Goal: Task Accomplishment & Management: Manage account settings

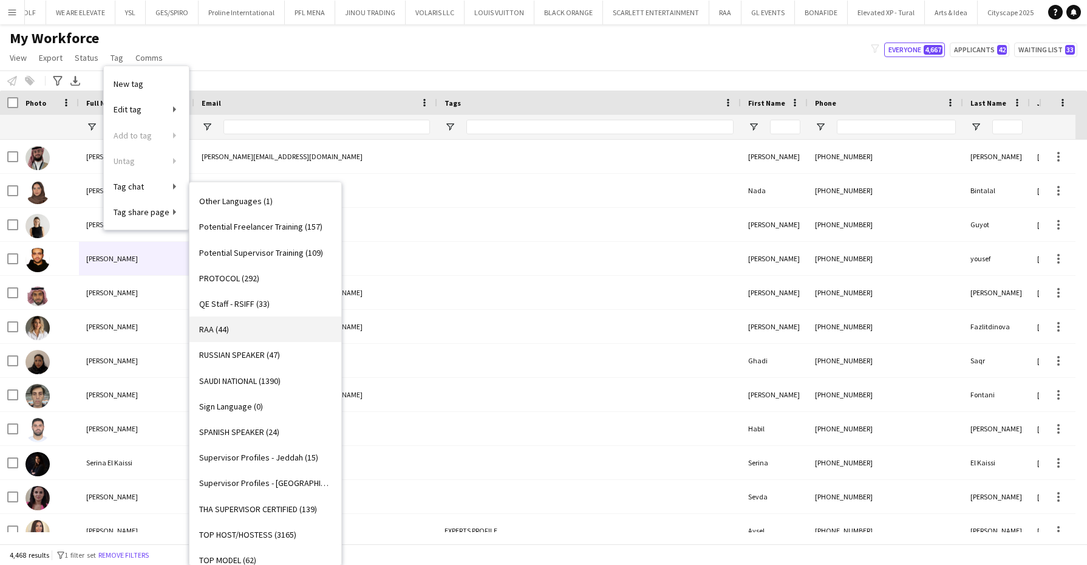
scroll to position [835, 0]
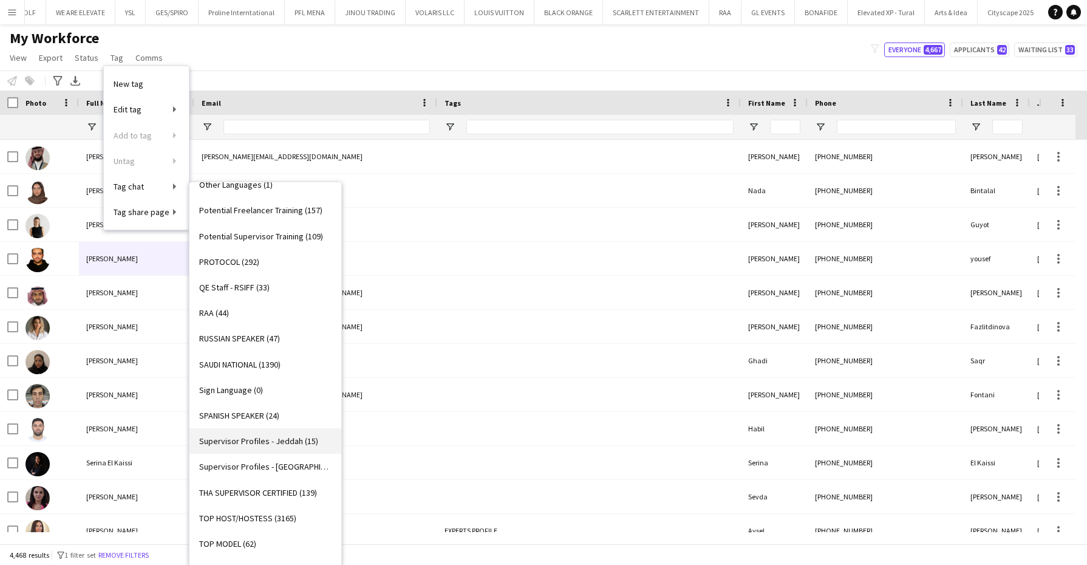
click at [290, 448] on link "Supervisor Profiles - Jeddah (15)" at bounding box center [266, 441] width 152 height 26
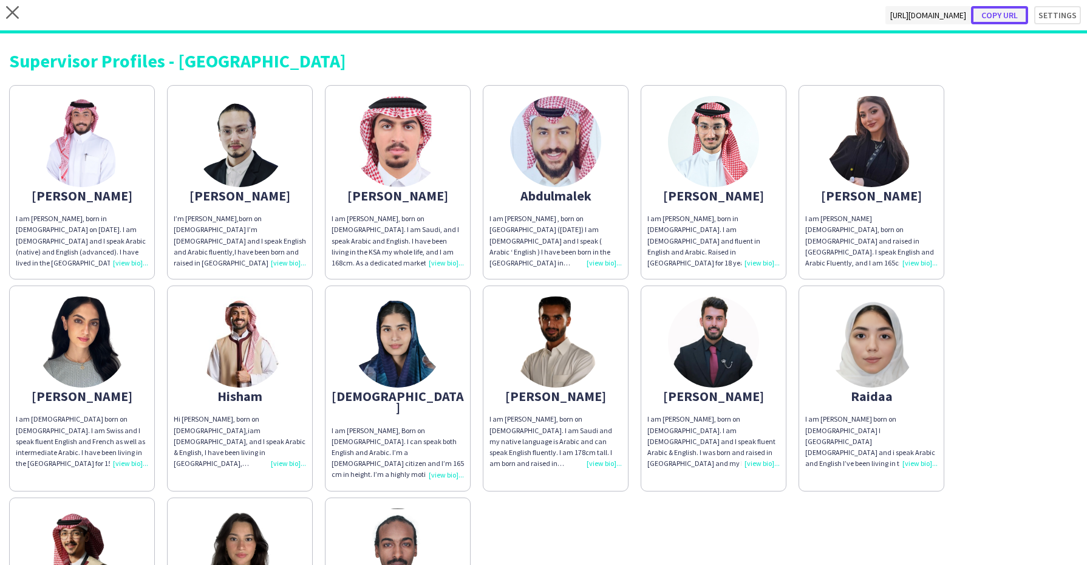
click at [990, 17] on button "Copy url" at bounding box center [999, 15] width 57 height 18
click at [16, 17] on icon "close" at bounding box center [12, 12] width 13 height 13
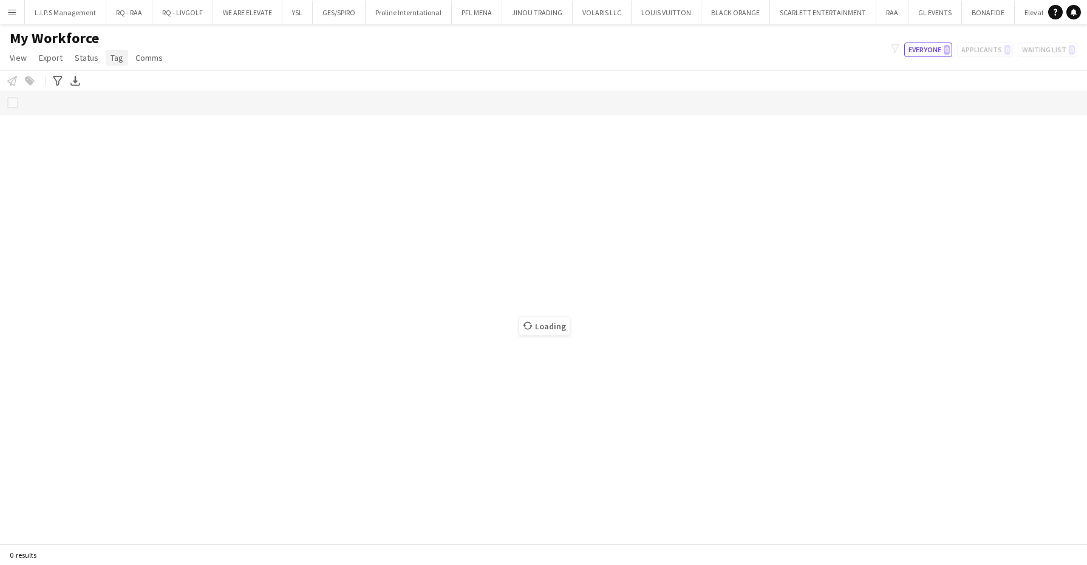
click at [115, 61] on span "Tag" at bounding box center [117, 57] width 13 height 11
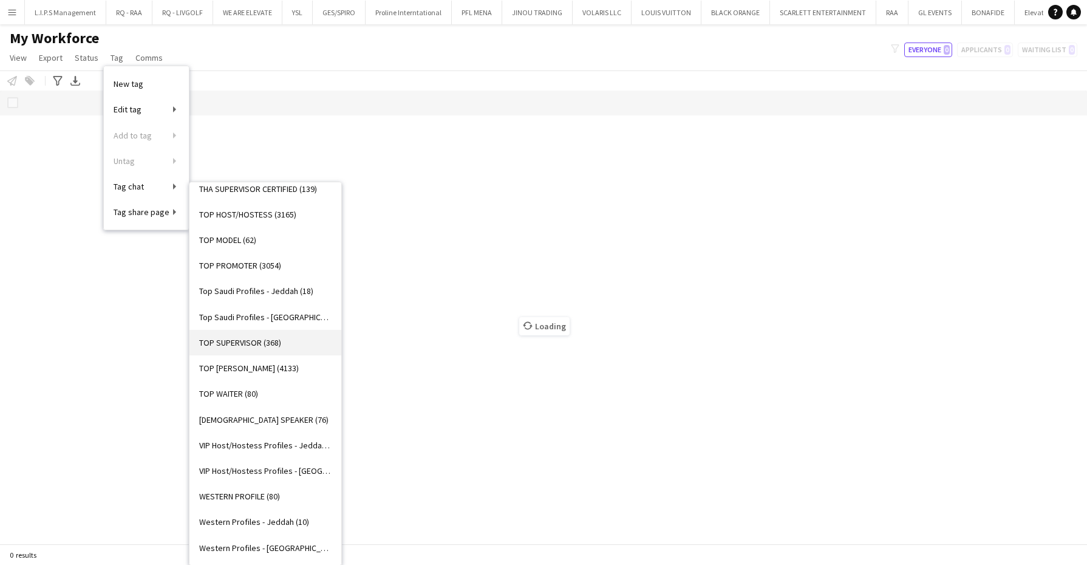
scroll to position [1063, 0]
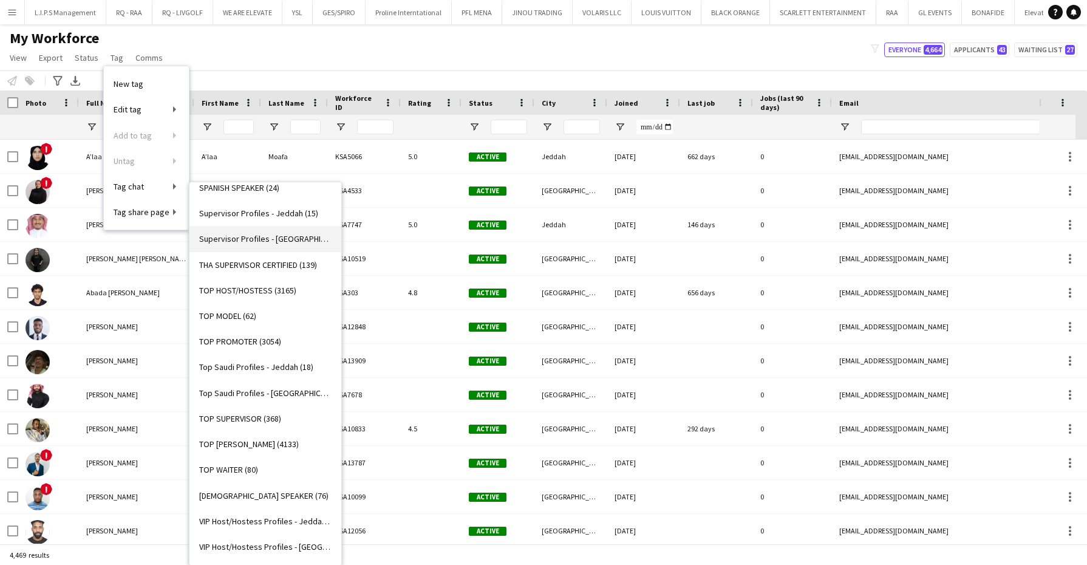
click at [296, 234] on span "Supervisor Profiles - [GEOGRAPHIC_DATA] (22)" at bounding box center [265, 238] width 132 height 11
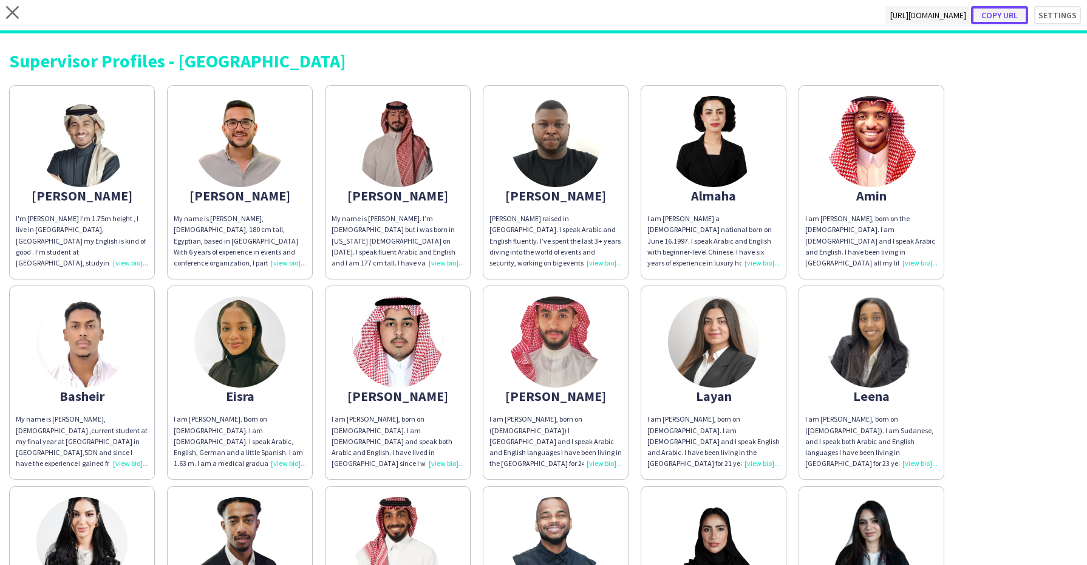
click at [995, 14] on button "Copy url" at bounding box center [999, 15] width 57 height 18
click at [11, 12] on icon "close" at bounding box center [12, 12] width 13 height 13
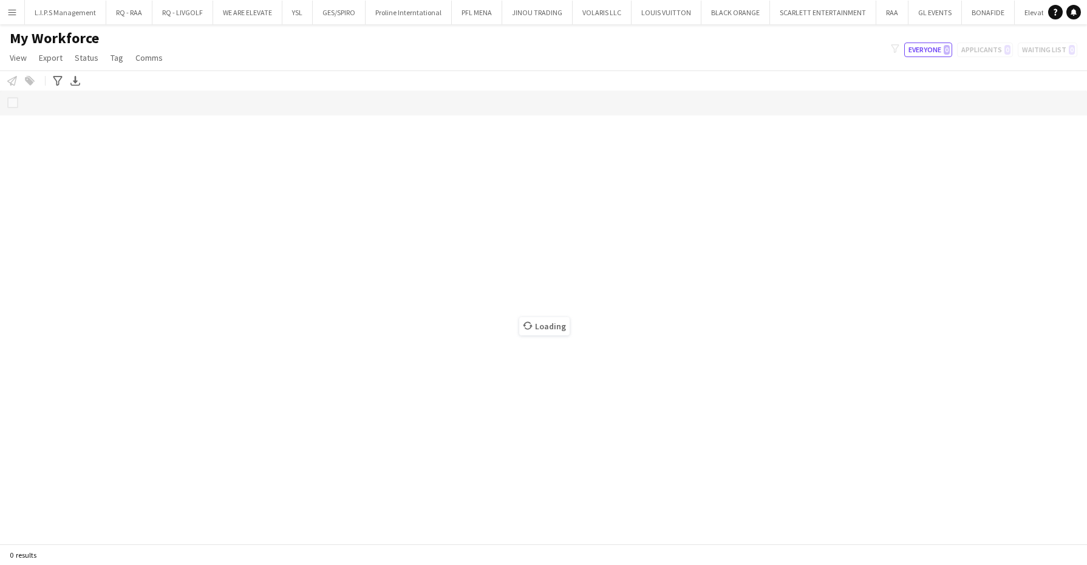
click at [114, 60] on span "Tag" at bounding box center [117, 57] width 13 height 11
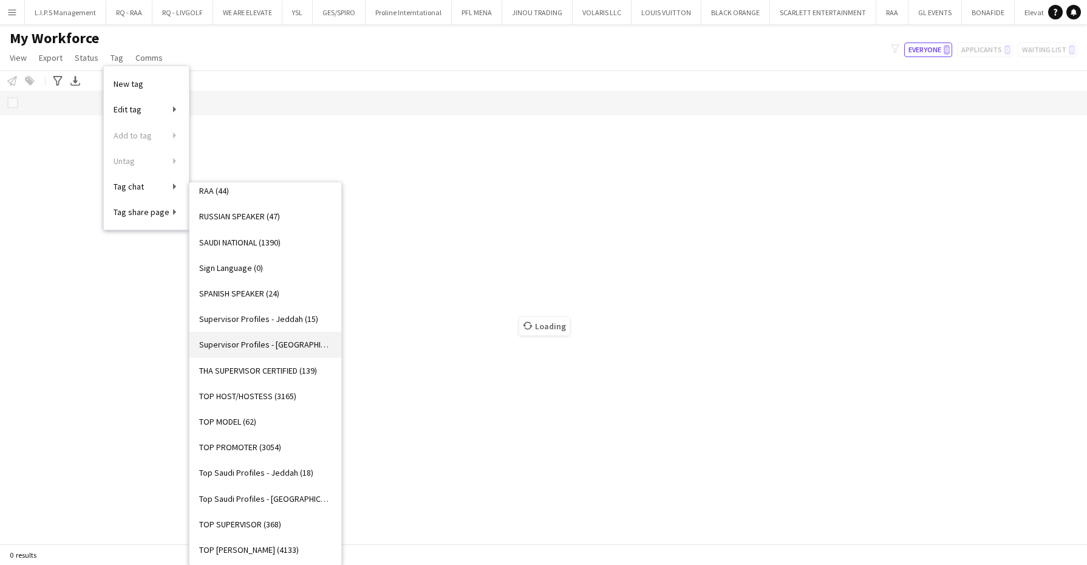
scroll to position [987, 0]
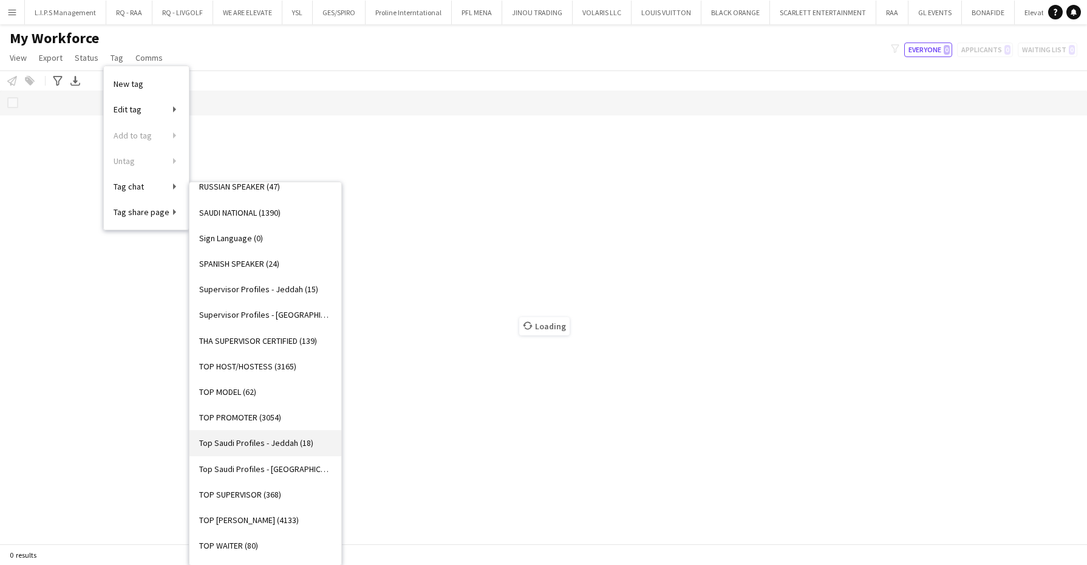
click at [296, 445] on span "Top Saudi Profiles - Jeddah (18)" at bounding box center [256, 442] width 114 height 11
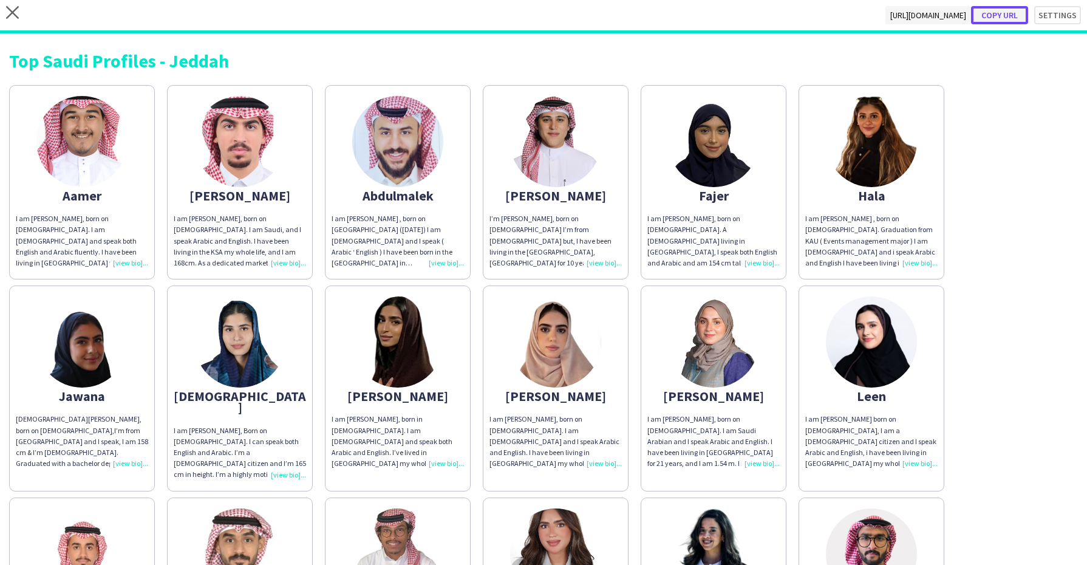
click at [984, 15] on button "Copy url" at bounding box center [999, 15] width 57 height 18
type textarea "**********"
click at [9, 10] on icon "close" at bounding box center [12, 12] width 13 height 13
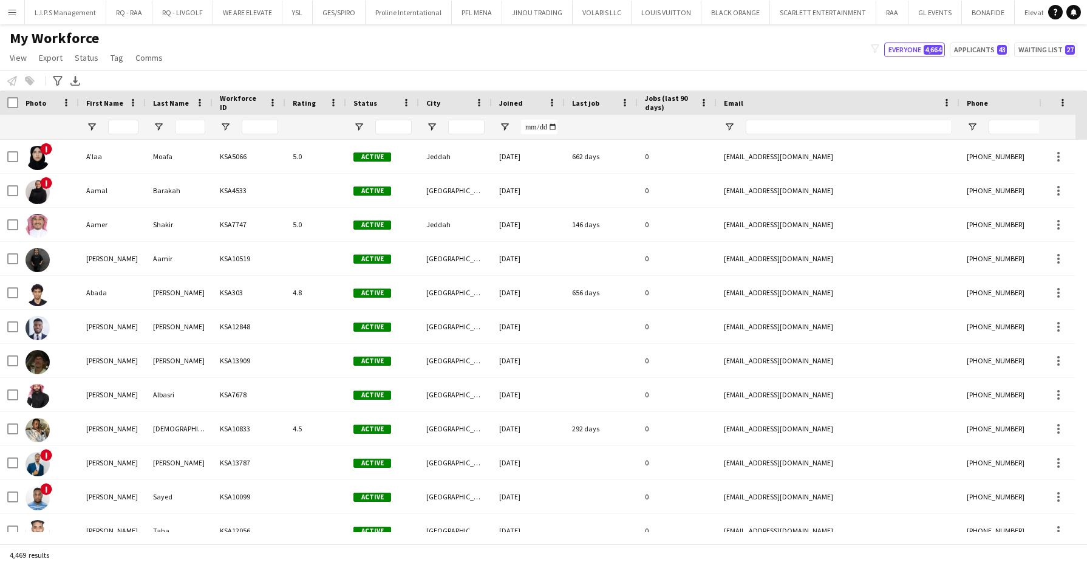
type input "**********"
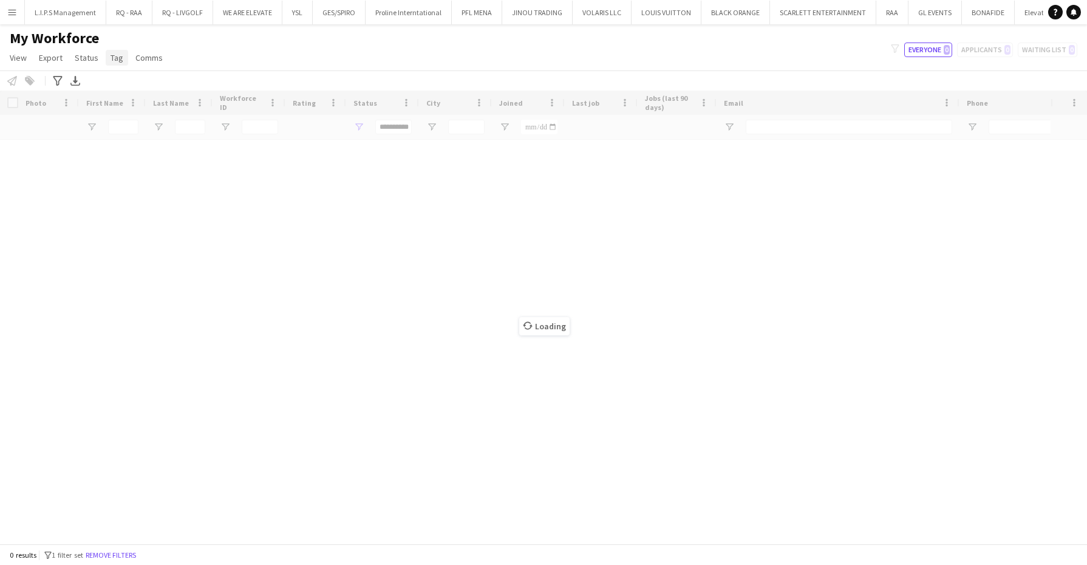
click at [115, 64] on link "Tag" at bounding box center [117, 58] width 22 height 16
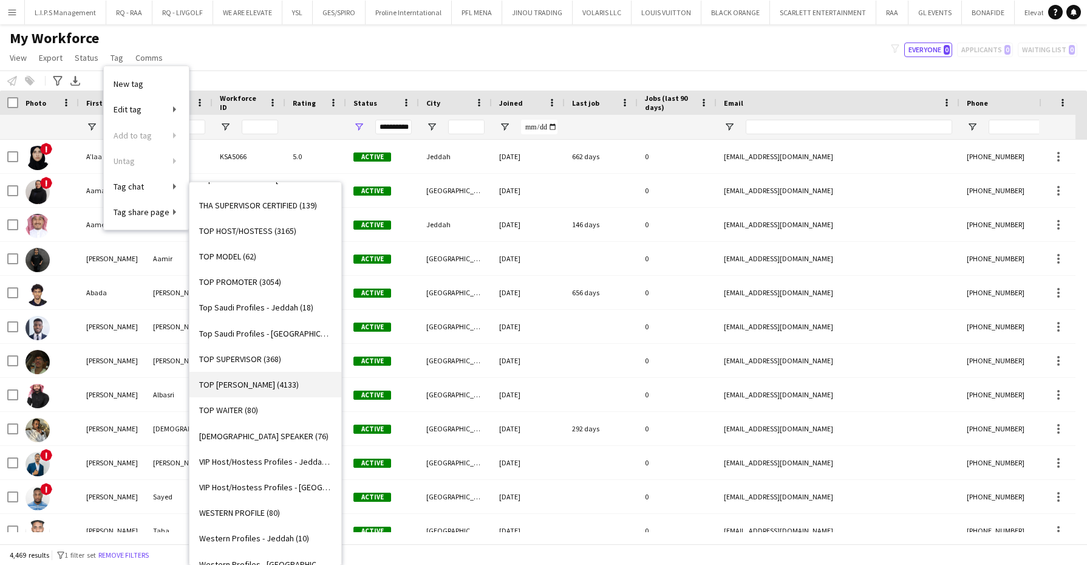
scroll to position [1139, 0]
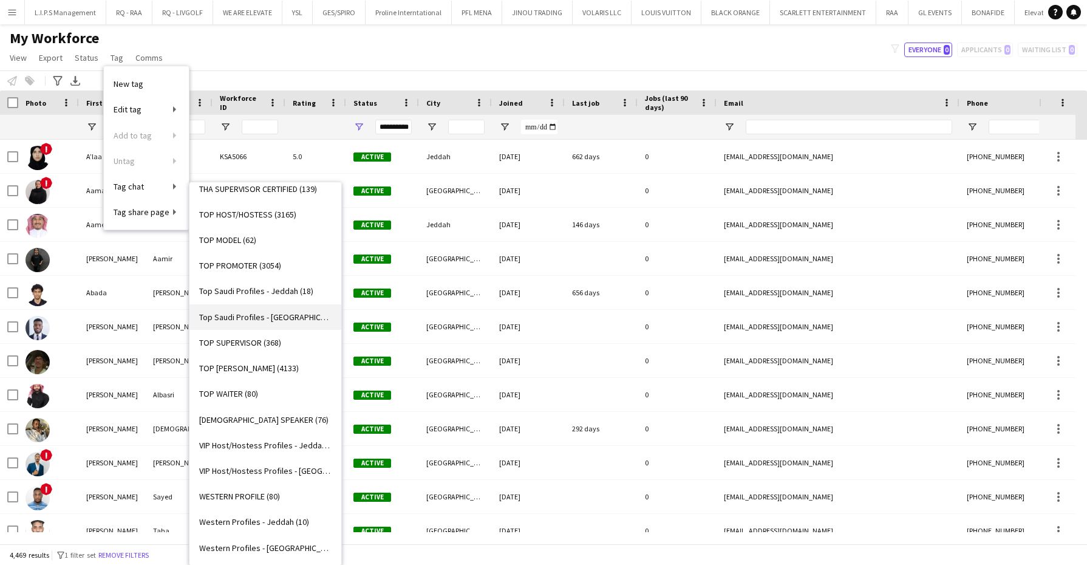
click at [295, 321] on link "Top Saudi Profiles - [GEOGRAPHIC_DATA] (21)" at bounding box center [266, 317] width 152 height 26
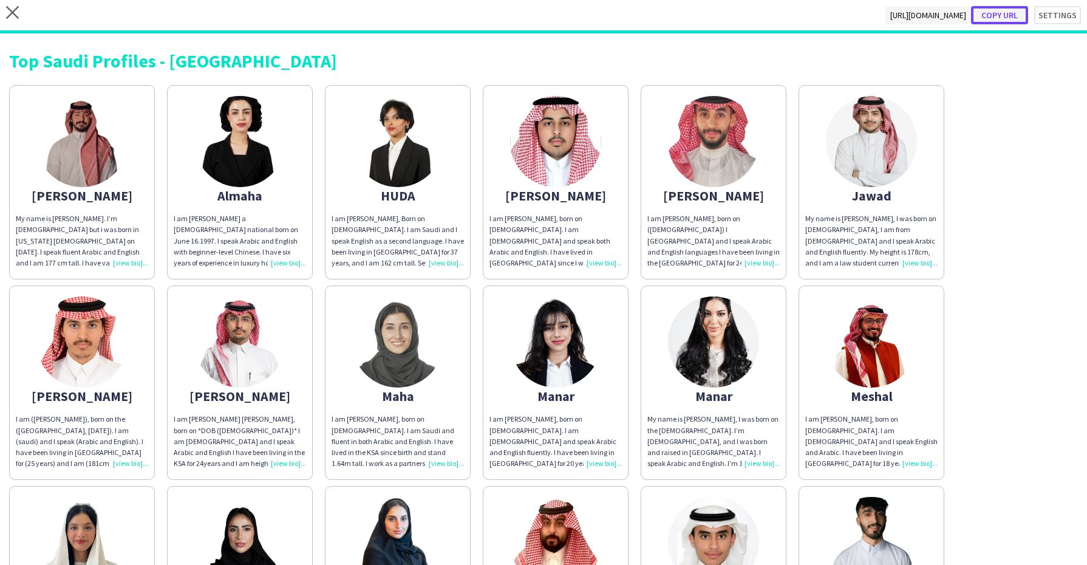
click at [977, 15] on button "Copy url" at bounding box center [999, 15] width 57 height 18
click at [9, 13] on icon "close" at bounding box center [12, 12] width 13 height 13
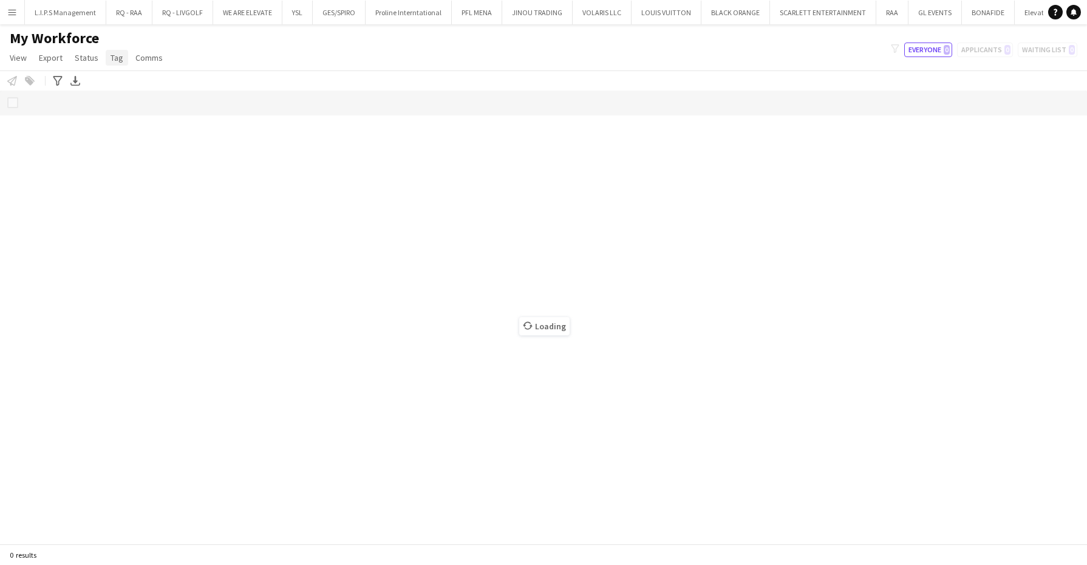
click at [111, 56] on span "Tag" at bounding box center [117, 57] width 13 height 11
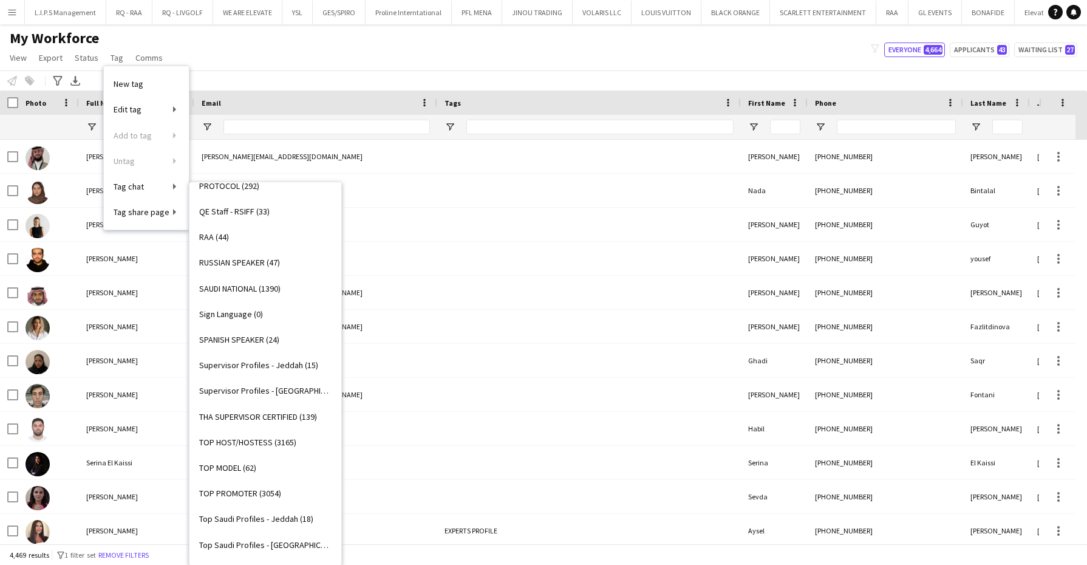
scroll to position [1139, 0]
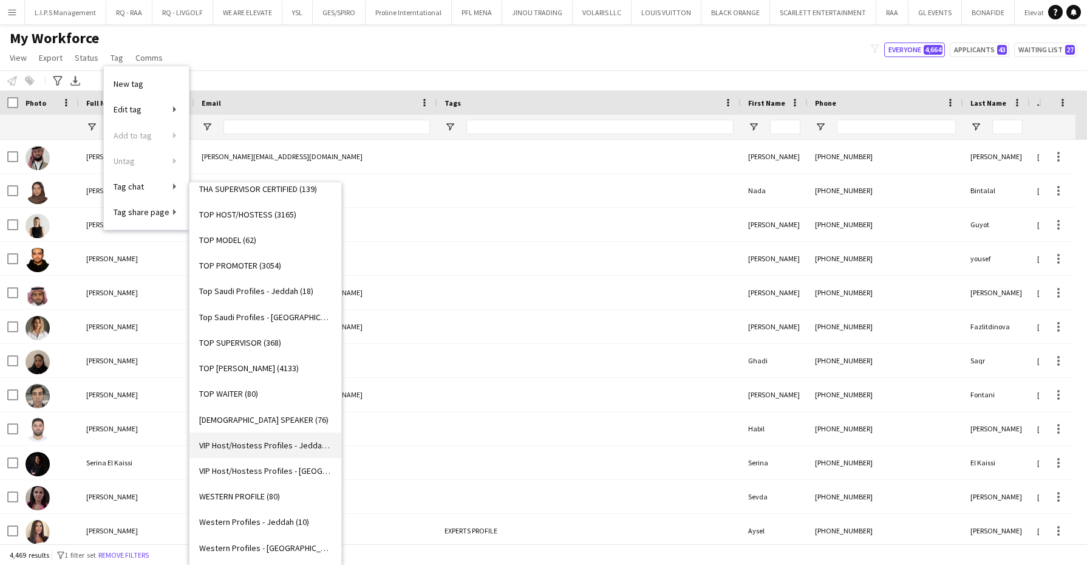
click at [279, 444] on span "VIP Host/Hostess Profiles - Jeddah (16)" at bounding box center [265, 445] width 132 height 11
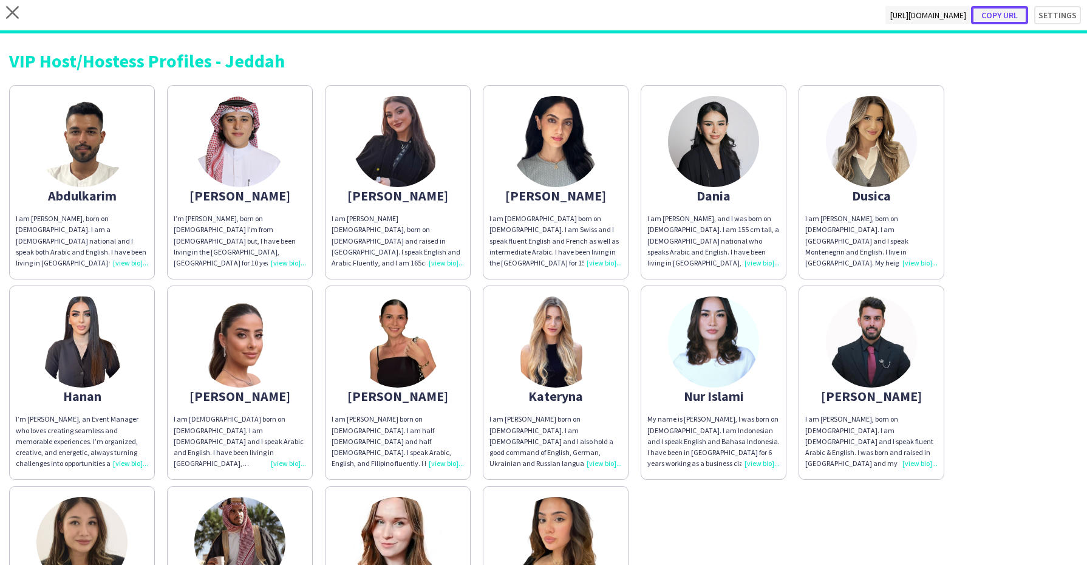
click at [992, 10] on button "Copy url" at bounding box center [999, 15] width 57 height 18
type textarea "**********"
click at [13, 14] on icon "close" at bounding box center [12, 12] width 13 height 13
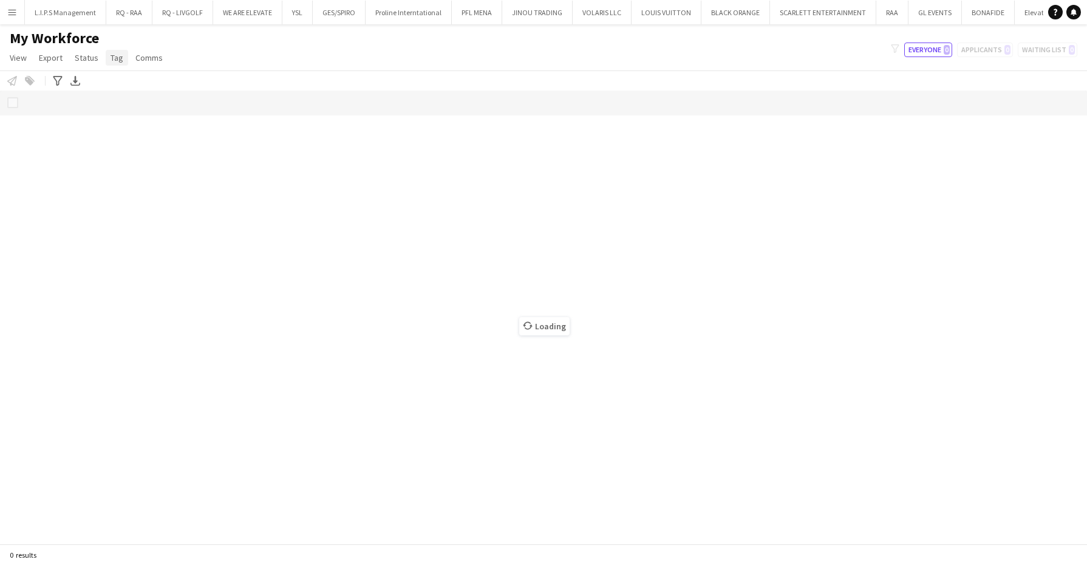
click at [112, 63] on span "Tag" at bounding box center [117, 57] width 13 height 11
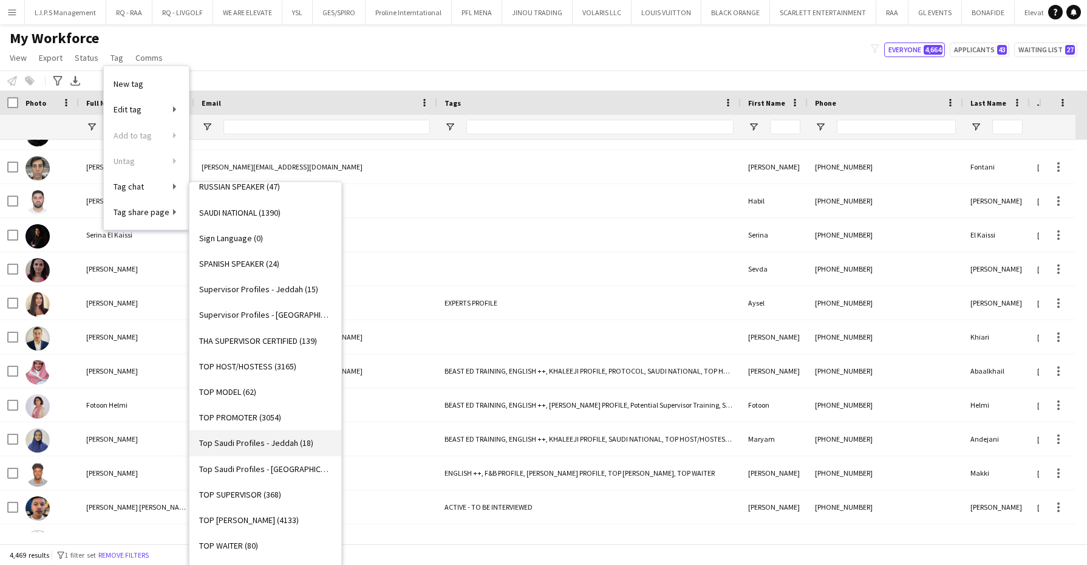
scroll to position [1139, 0]
click at [282, 453] on link "VIP Host/Hostess Profiles - Jeddah (16)" at bounding box center [266, 445] width 152 height 26
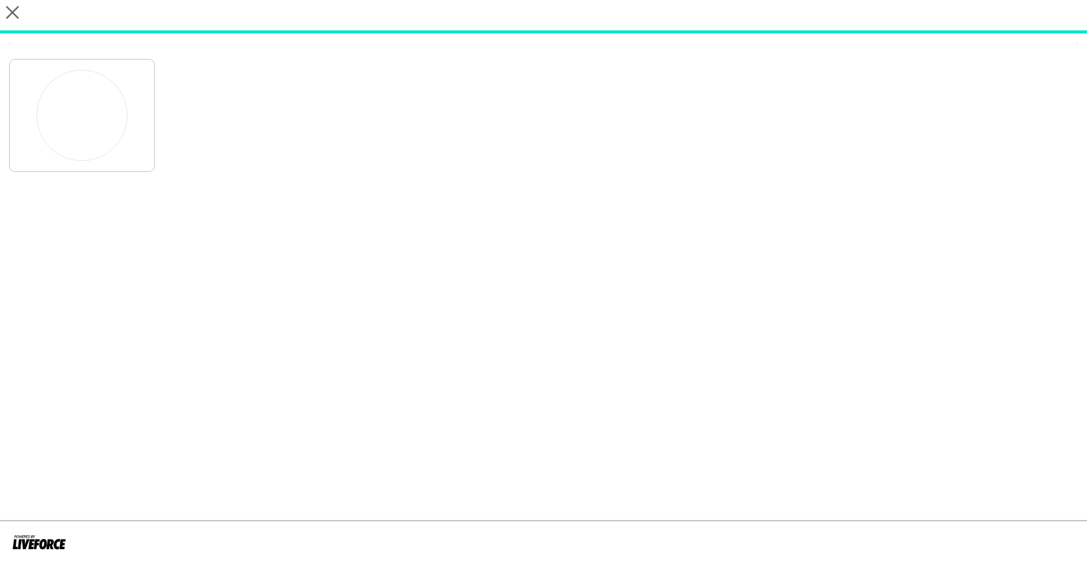
click at [283, 453] on app-share-pages "close" at bounding box center [543, 282] width 1087 height 565
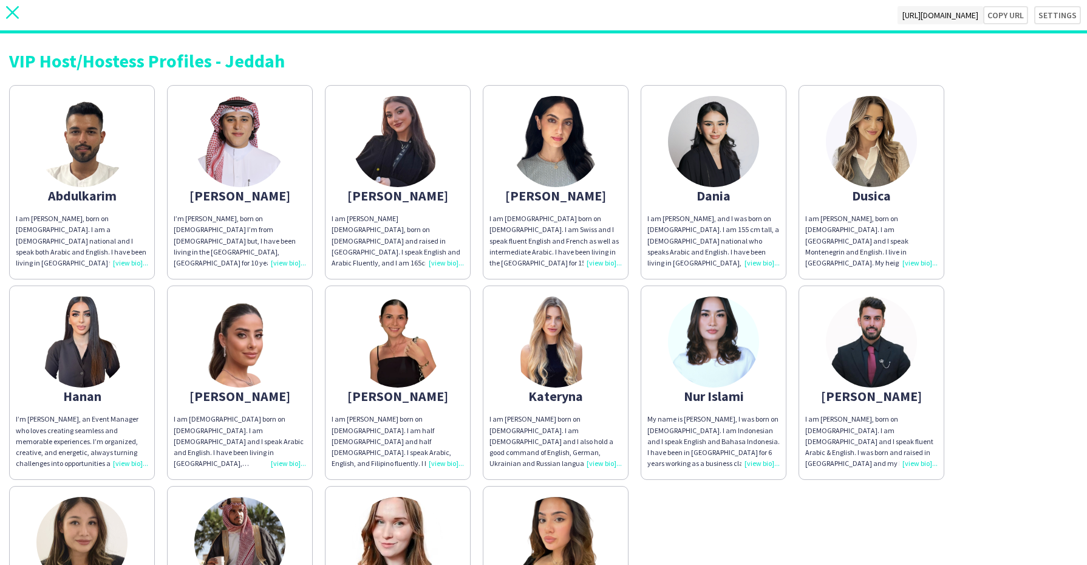
click at [15, 13] on icon "close" at bounding box center [12, 12] width 13 height 13
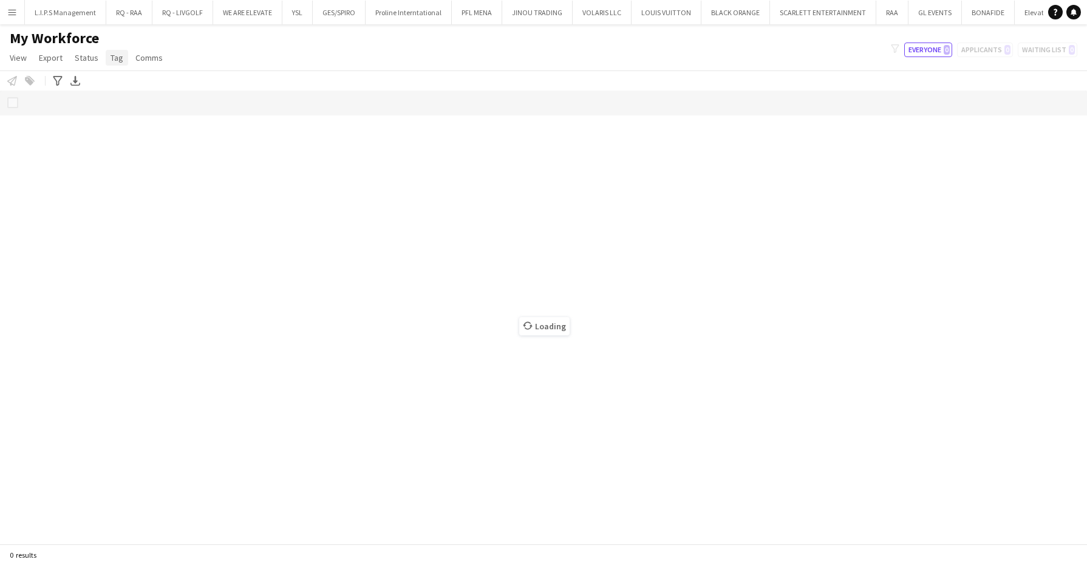
click at [111, 60] on span "Tag" at bounding box center [117, 57] width 13 height 11
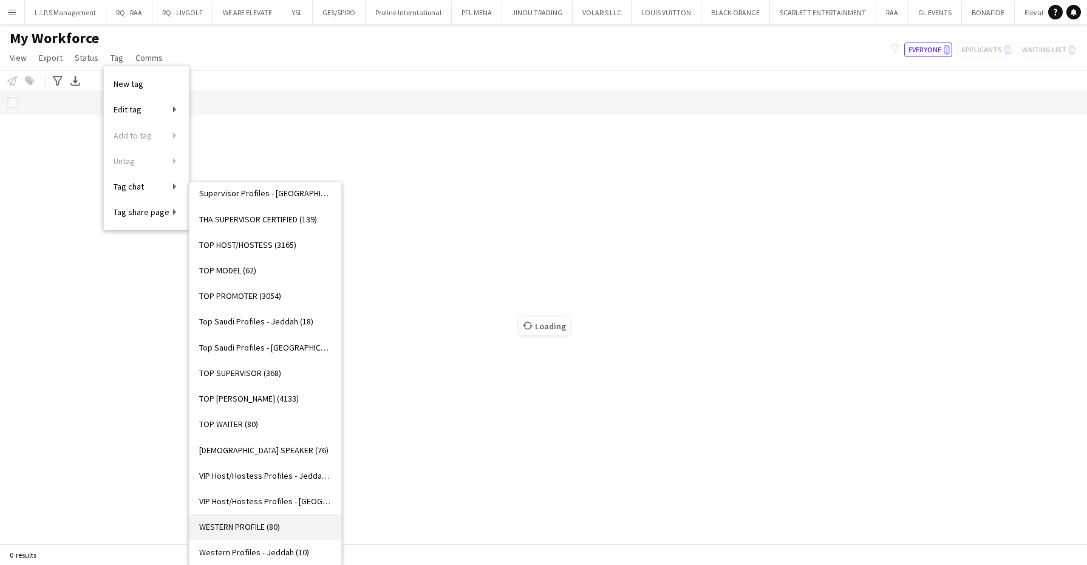
scroll to position [1139, 0]
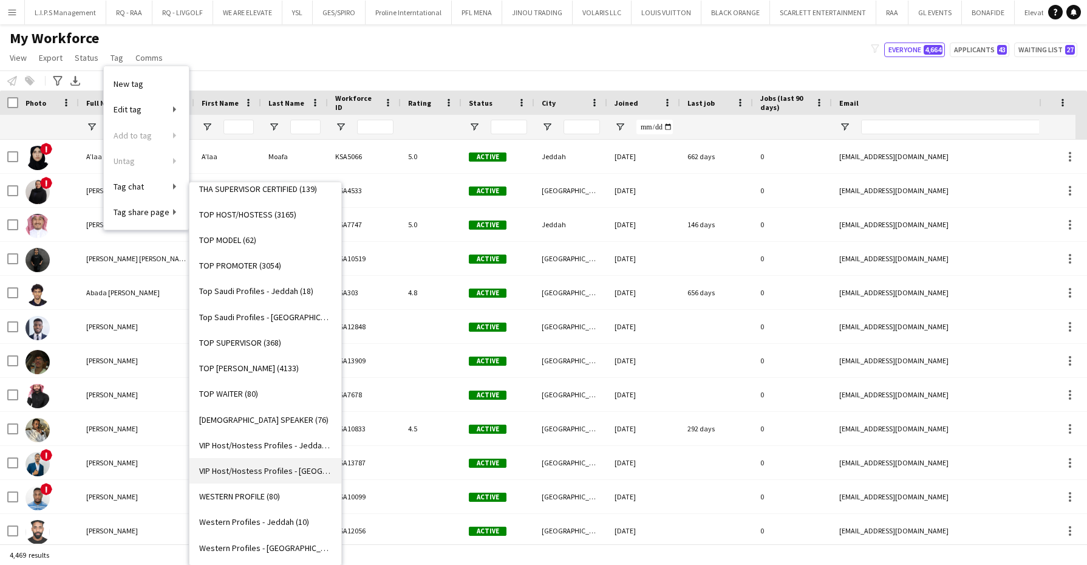
click at [305, 466] on span "VIP Host/Hostess Profiles - [GEOGRAPHIC_DATA] (22)" at bounding box center [265, 470] width 132 height 11
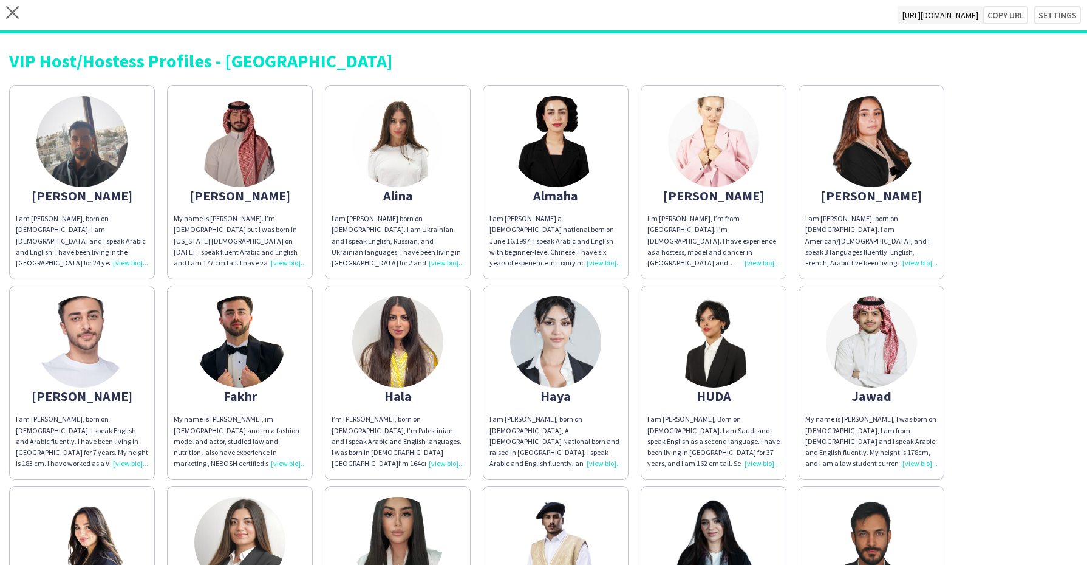
click at [90, 155] on img at bounding box center [81, 141] width 91 height 91
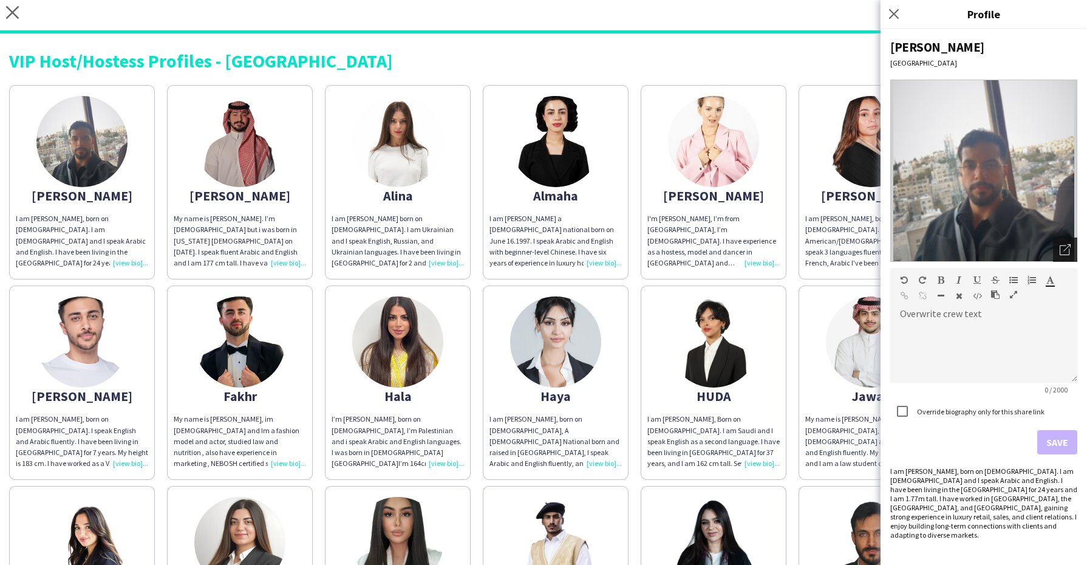
click at [1071, 248] on div "Open photos pop-in" at bounding box center [1065, 250] width 24 height 24
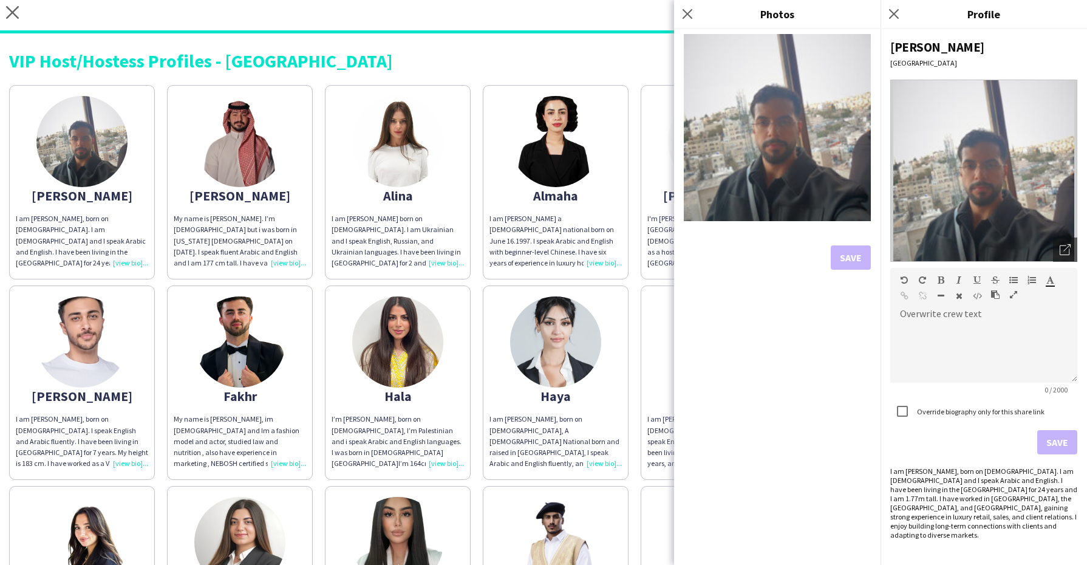
click at [683, 9] on icon at bounding box center [688, 14] width 10 height 10
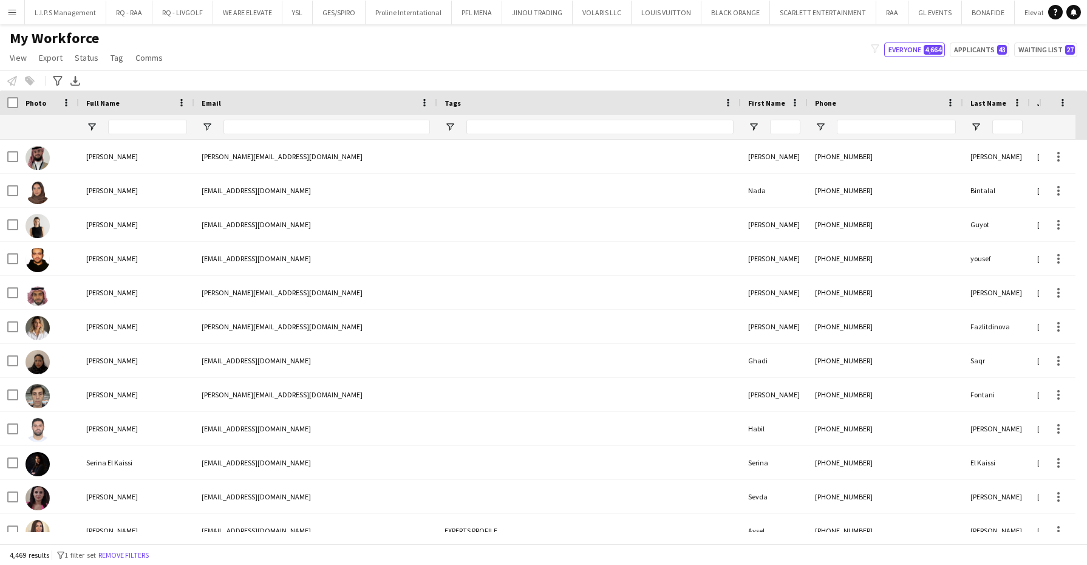
click at [164, 125] on input "Full Name Filter Input" at bounding box center [147, 127] width 79 height 15
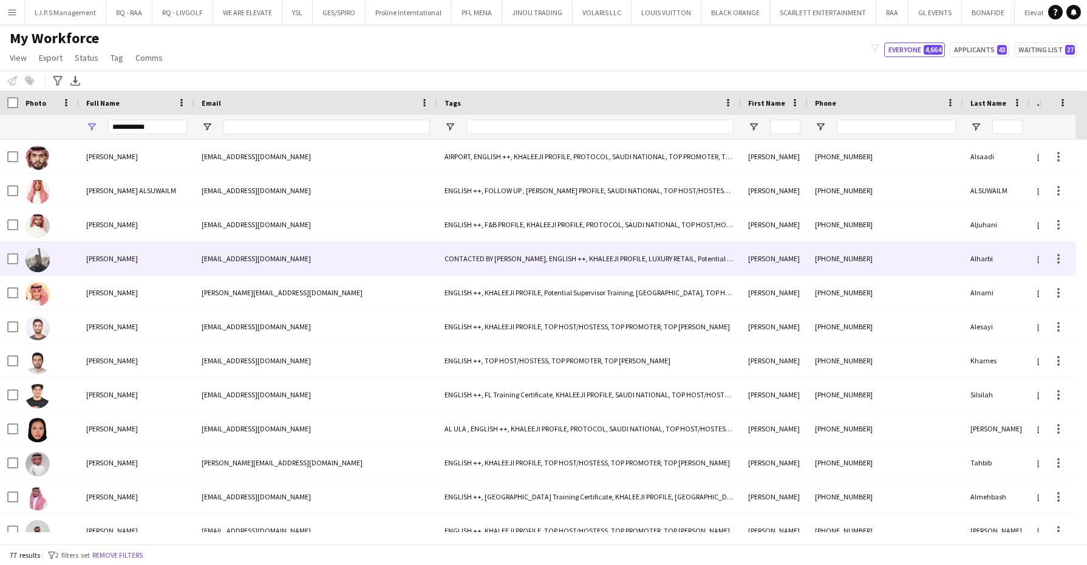
click at [100, 249] on div "Abdulrahman Alharbi" at bounding box center [136, 258] width 115 height 33
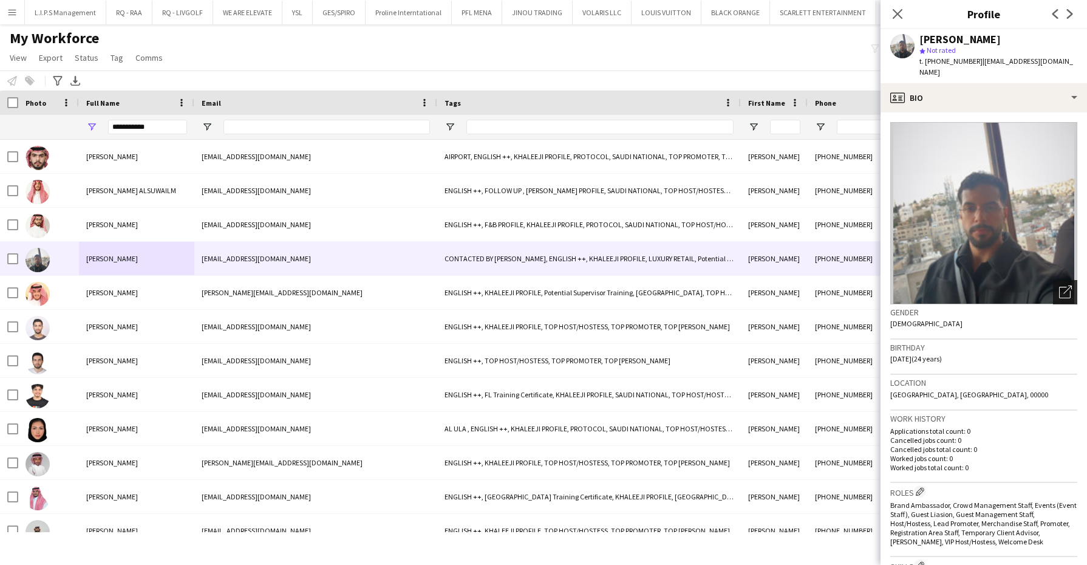
click at [1059, 285] on icon "Open photos pop-in" at bounding box center [1065, 291] width 13 height 13
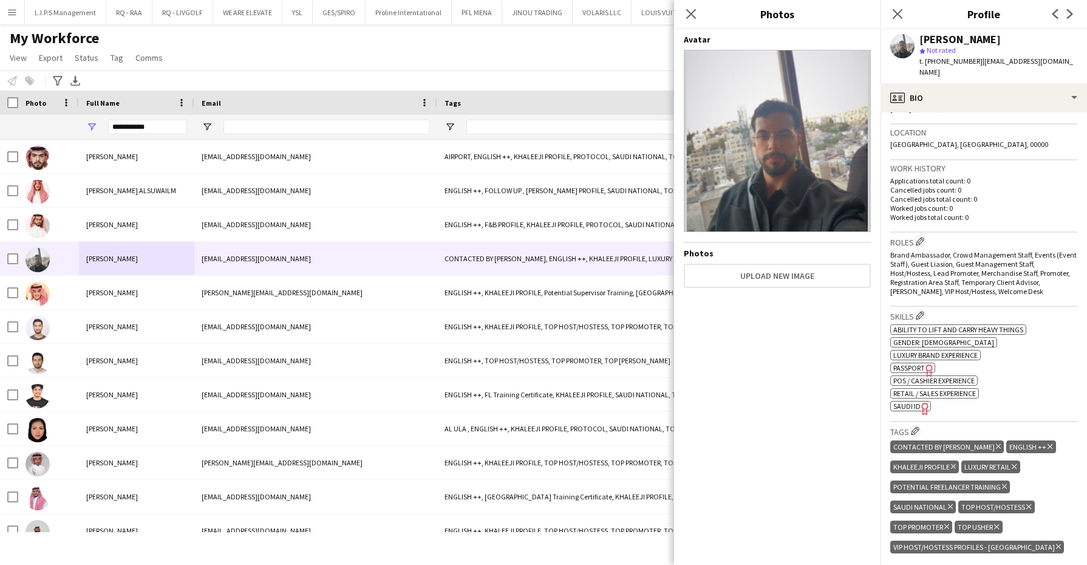
scroll to position [380, 0]
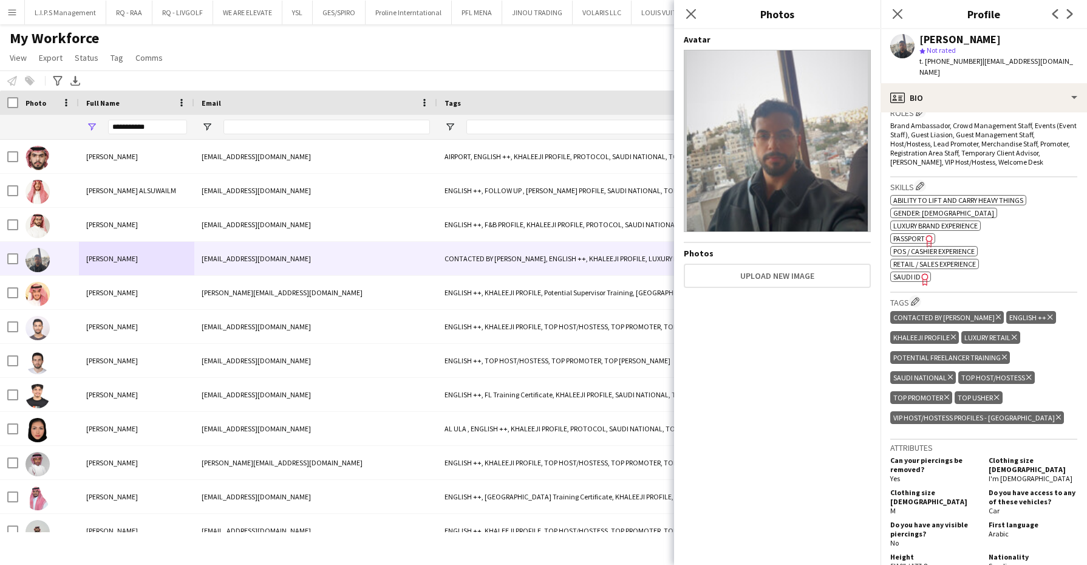
click at [1056, 415] on icon at bounding box center [1058, 417] width 5 height 5
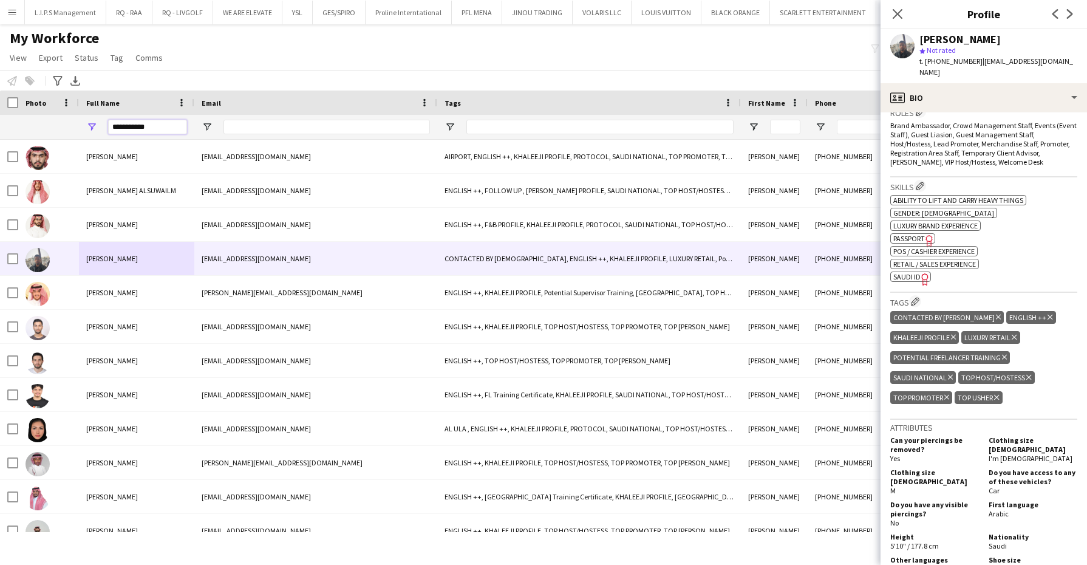
drag, startPoint x: 149, startPoint y: 127, endPoint x: 80, endPoint y: 126, distance: 69.2
click at [80, 126] on div "**********" at bounding box center [136, 127] width 115 height 24
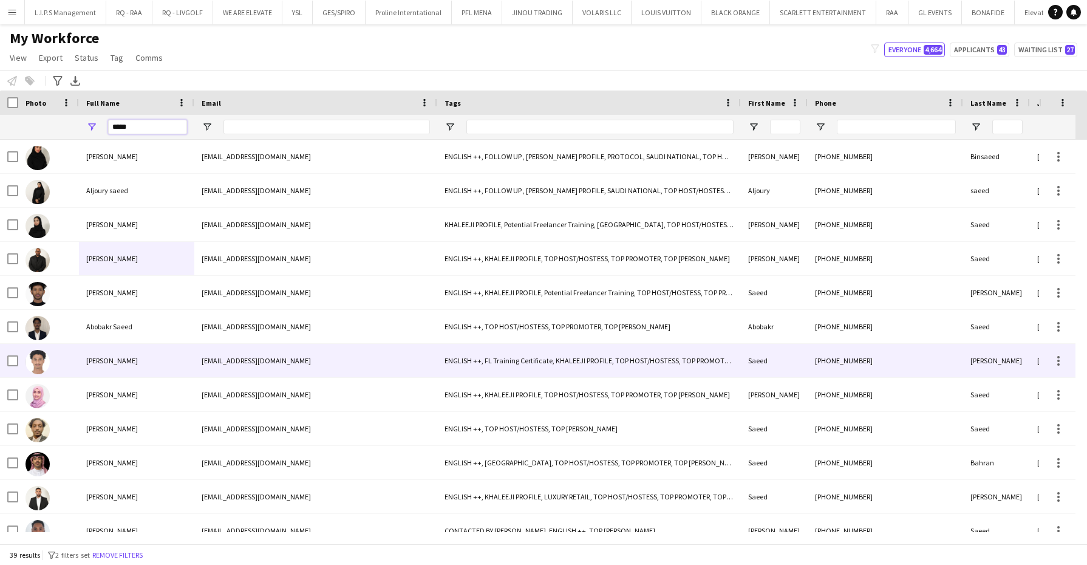
scroll to position [76, 0]
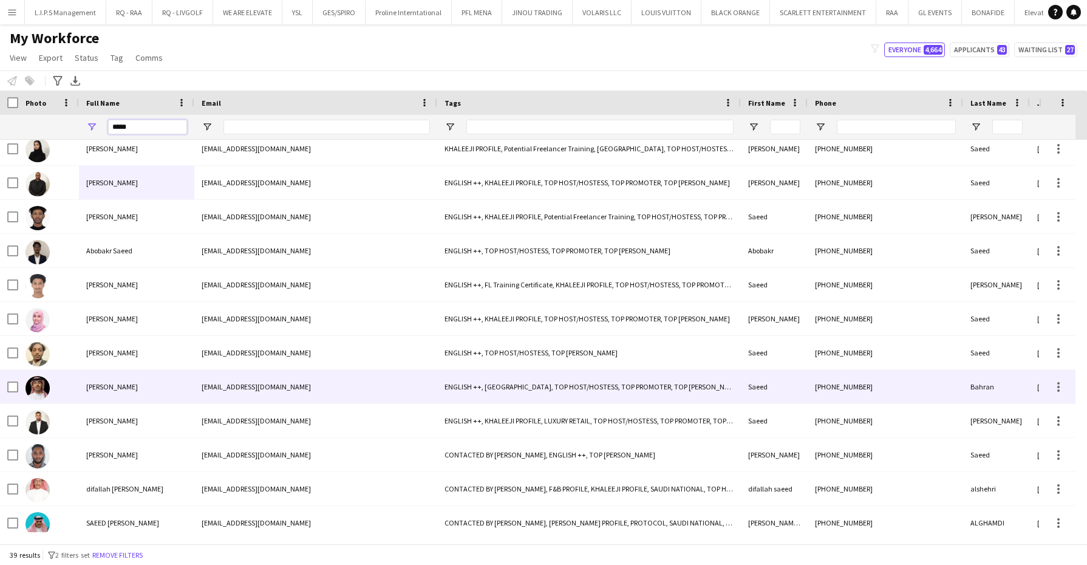
type input "*****"
click at [104, 419] on span "Saeed Ahmed" at bounding box center [112, 420] width 52 height 9
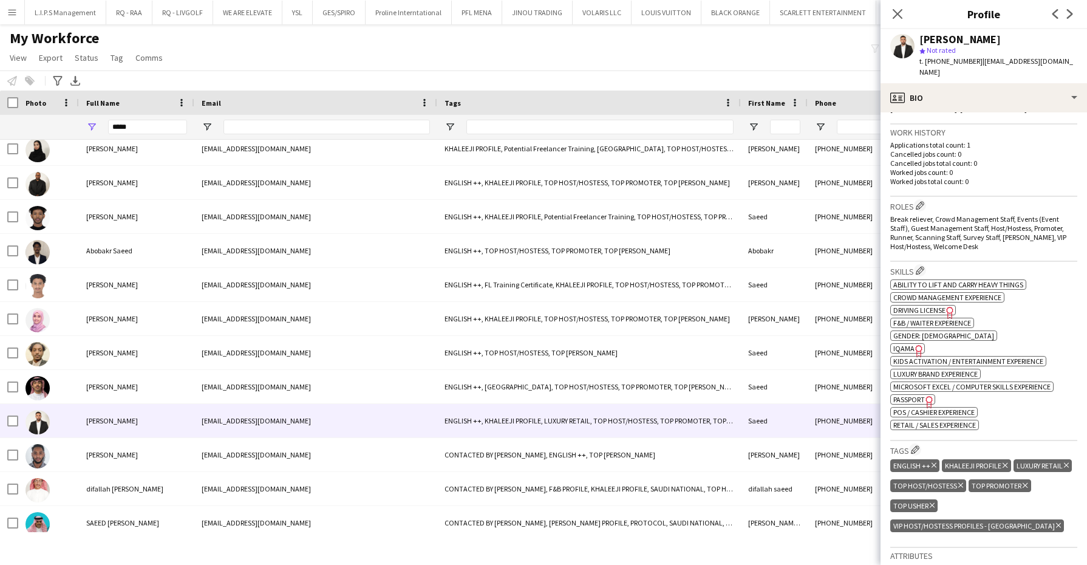
scroll to position [304, 0]
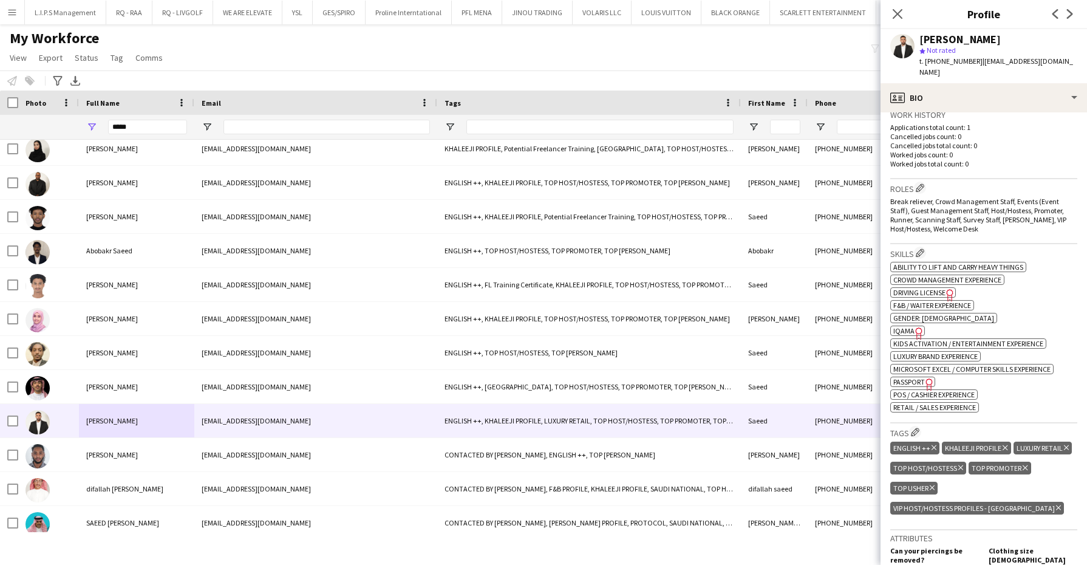
click at [1056, 505] on icon at bounding box center [1058, 507] width 5 height 5
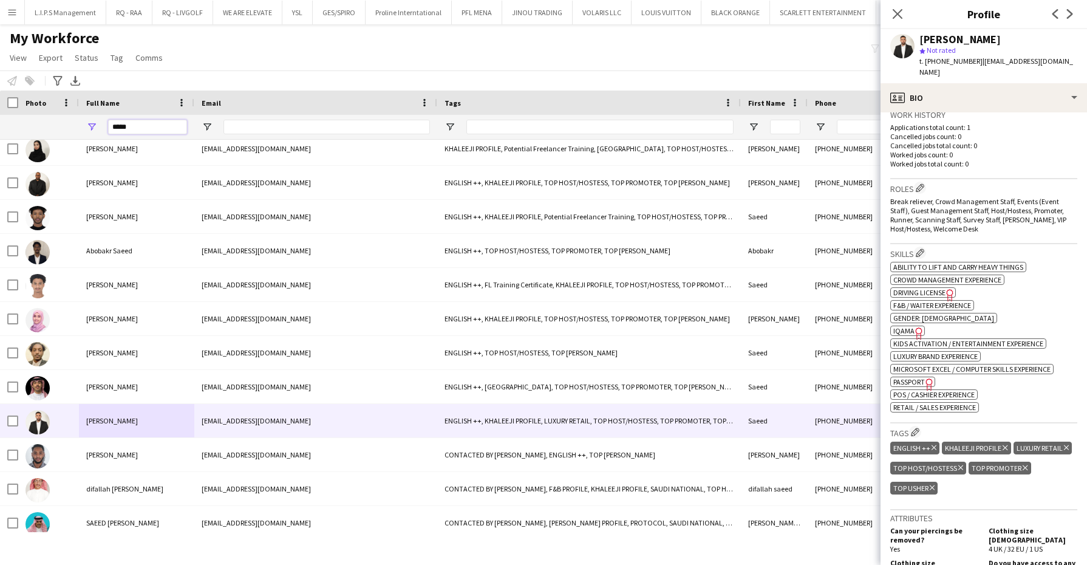
drag, startPoint x: 56, startPoint y: 136, endPoint x: 13, endPoint y: 137, distance: 43.7
click at [13, 137] on div "**********" at bounding box center [862, 127] width 1724 height 24
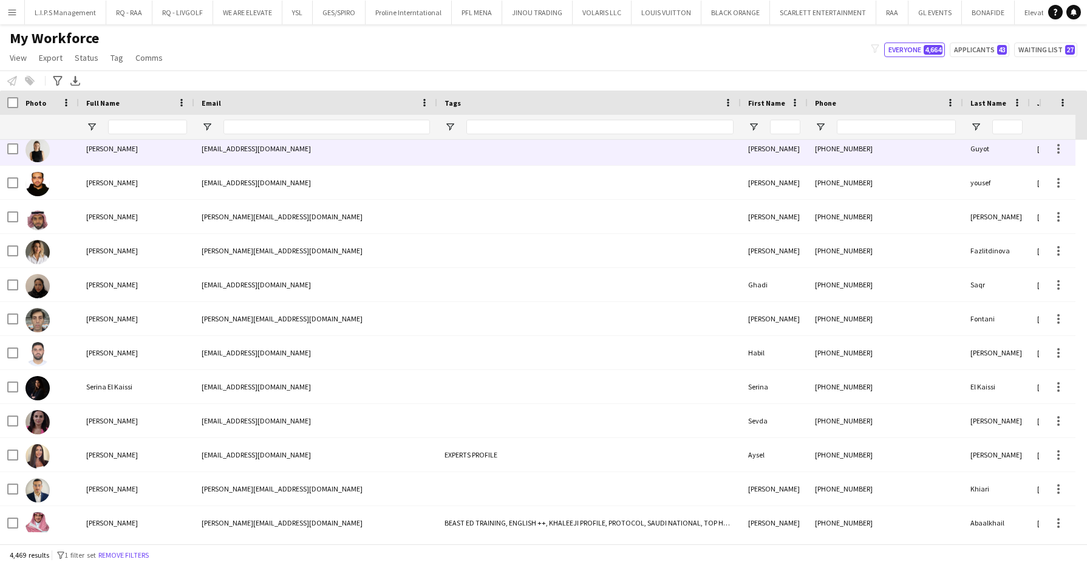
click at [321, 153] on div "[EMAIL_ADDRESS][DOMAIN_NAME]" at bounding box center [315, 148] width 243 height 33
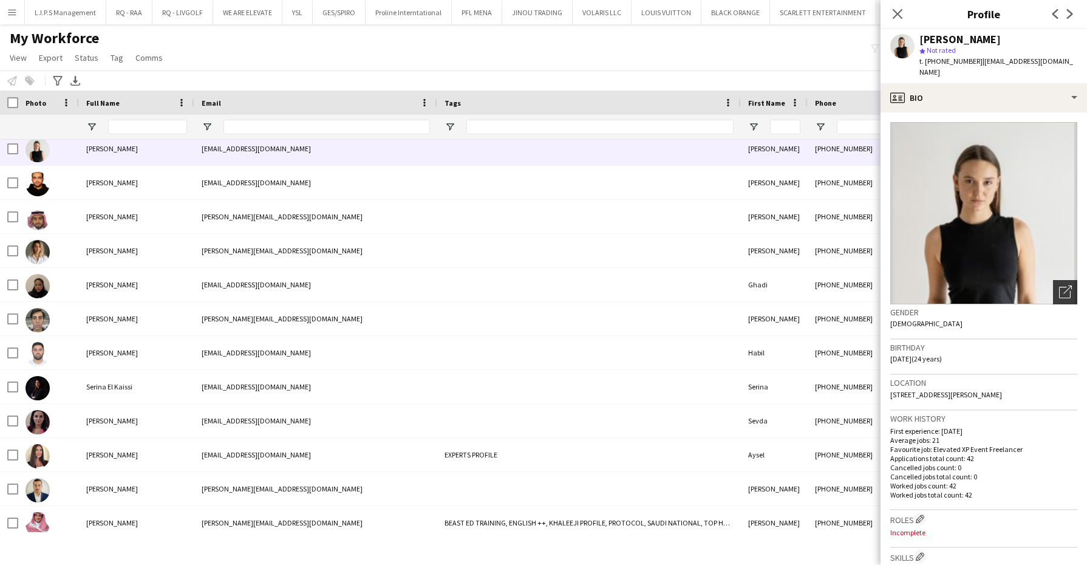
click at [1059, 285] on icon "Open photos pop-in" at bounding box center [1065, 291] width 13 height 13
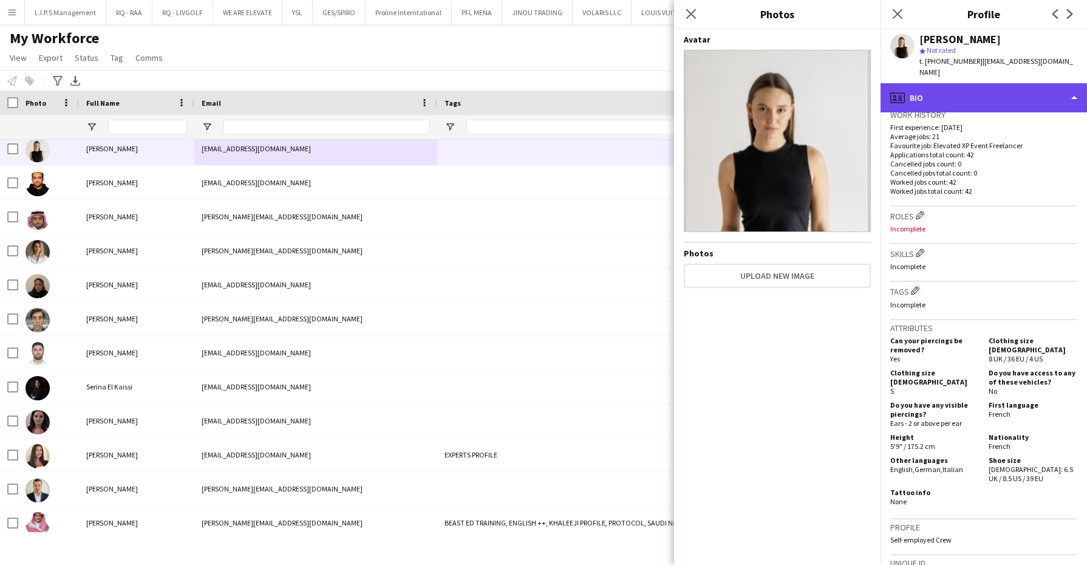
click at [995, 91] on div "profile Bio" at bounding box center [984, 97] width 207 height 29
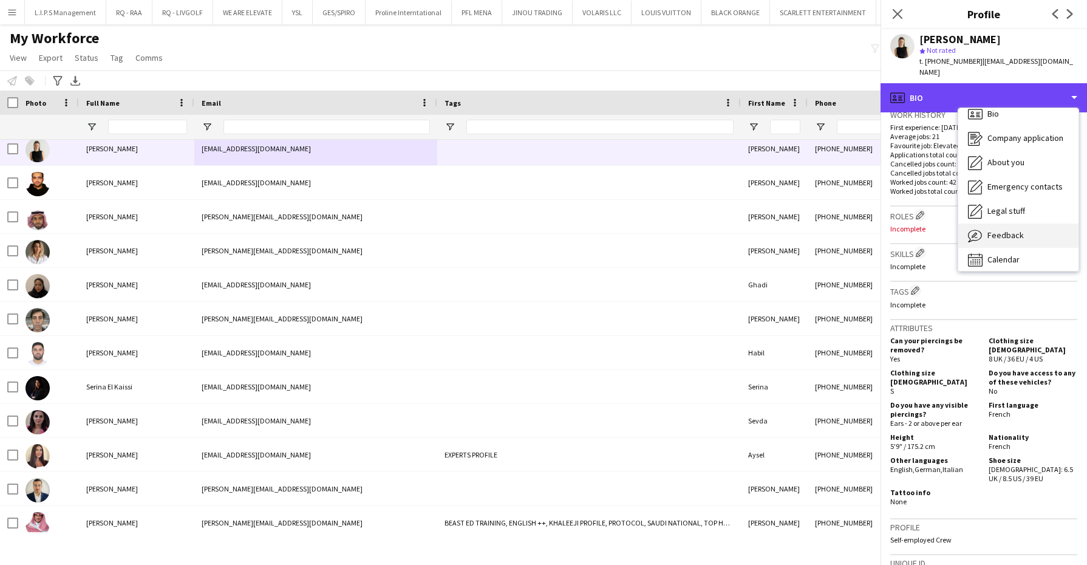
scroll to position [16, 0]
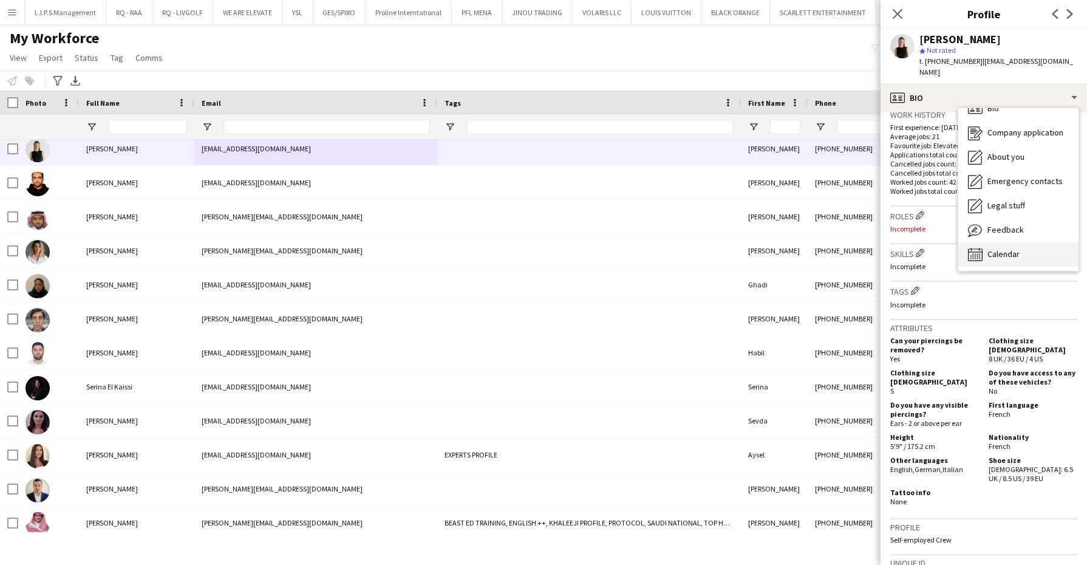
click at [998, 242] on div "Calendar Calendar" at bounding box center [1019, 254] width 120 height 24
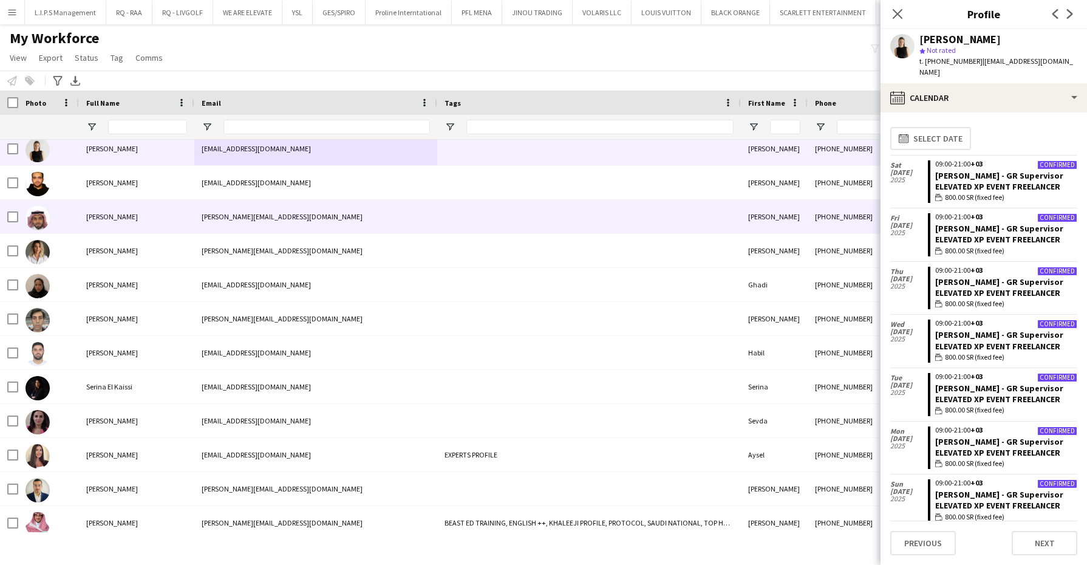
click at [184, 210] on div "[PERSON_NAME]" at bounding box center [136, 216] width 115 height 33
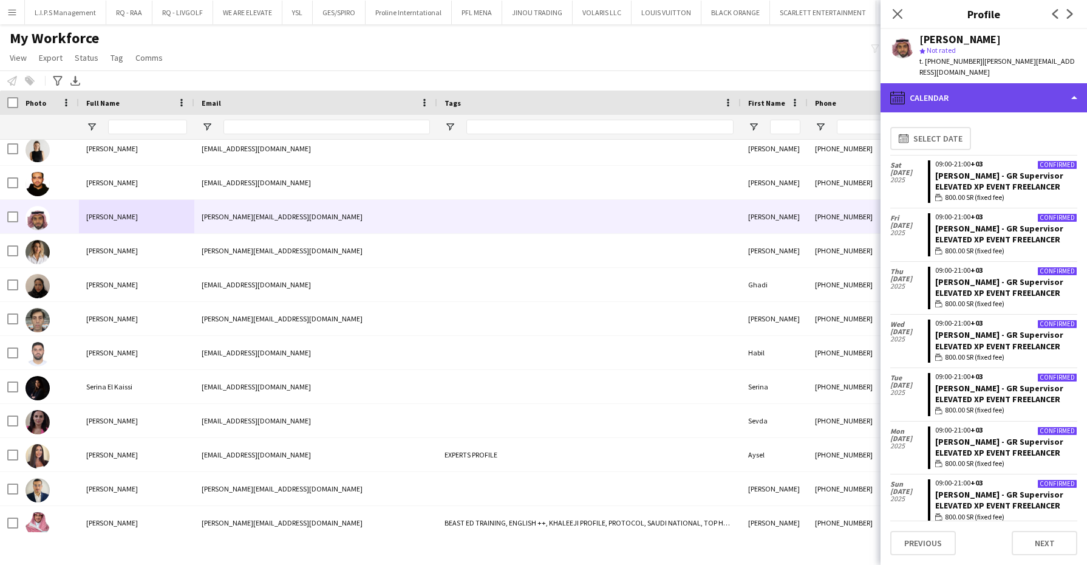
click at [983, 101] on div "calendar-full Calendar" at bounding box center [984, 97] width 207 height 29
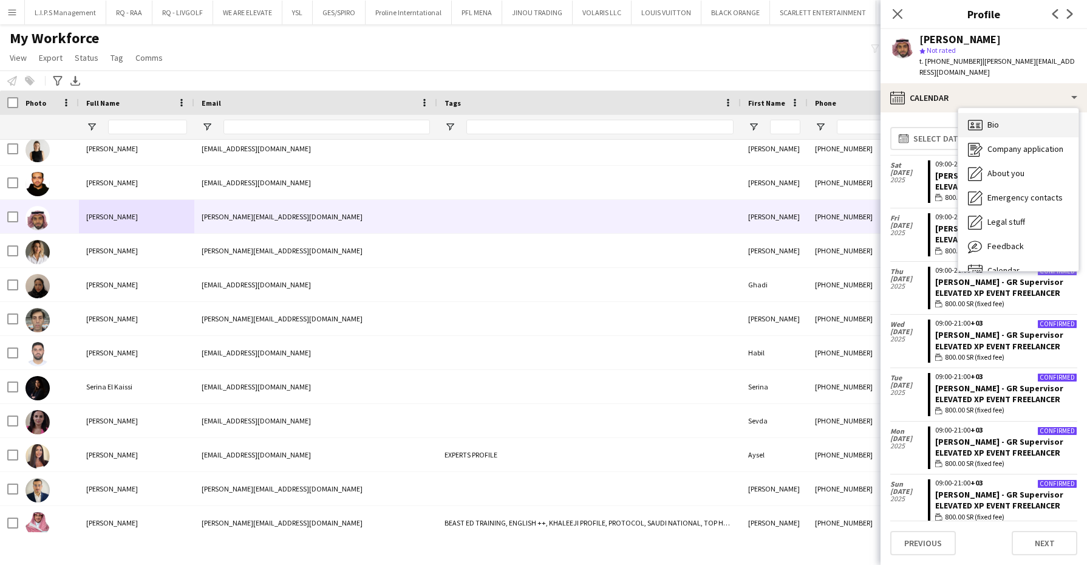
click at [1010, 121] on div "Bio Bio" at bounding box center [1019, 125] width 120 height 24
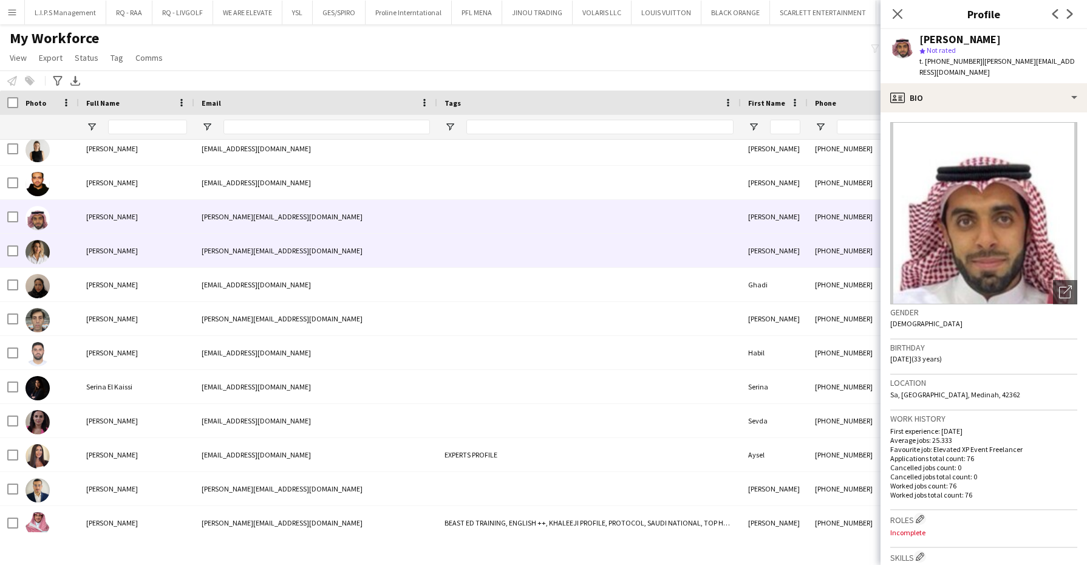
click at [143, 252] on div "[PERSON_NAME]" at bounding box center [136, 250] width 115 height 33
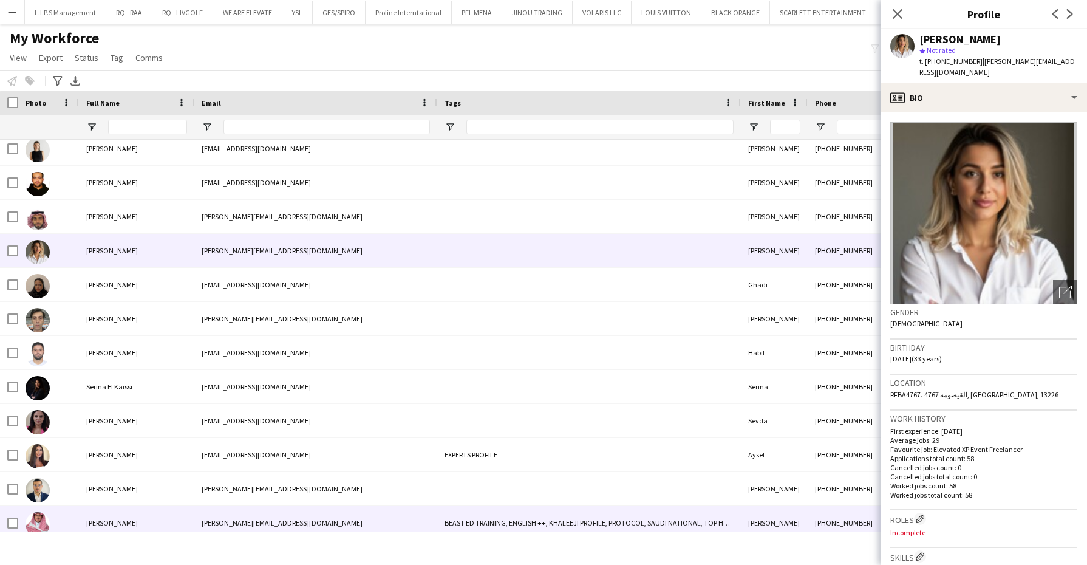
scroll to position [152, 0]
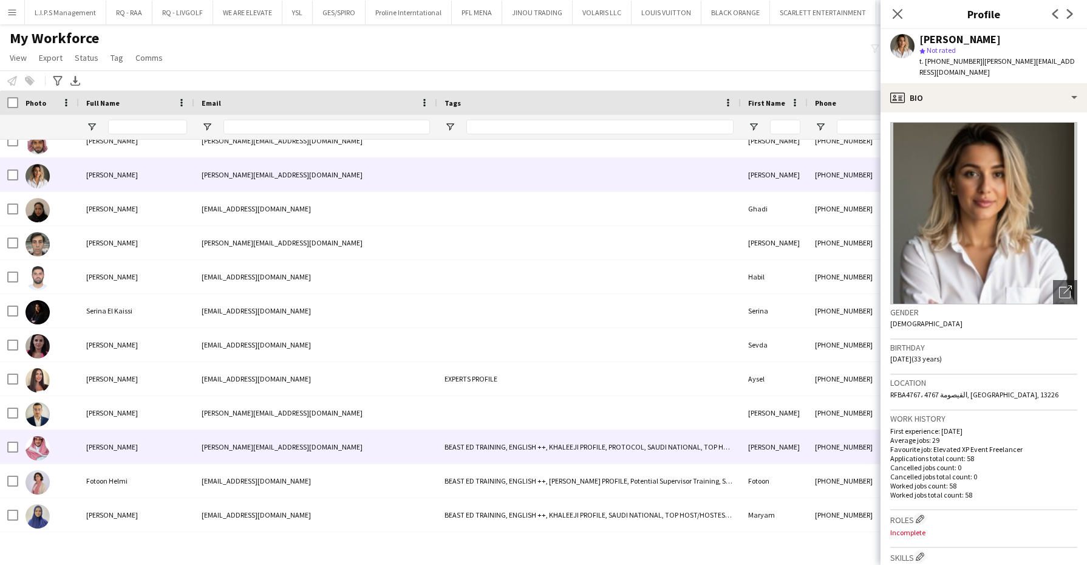
click at [191, 435] on div "[PERSON_NAME]" at bounding box center [136, 446] width 115 height 33
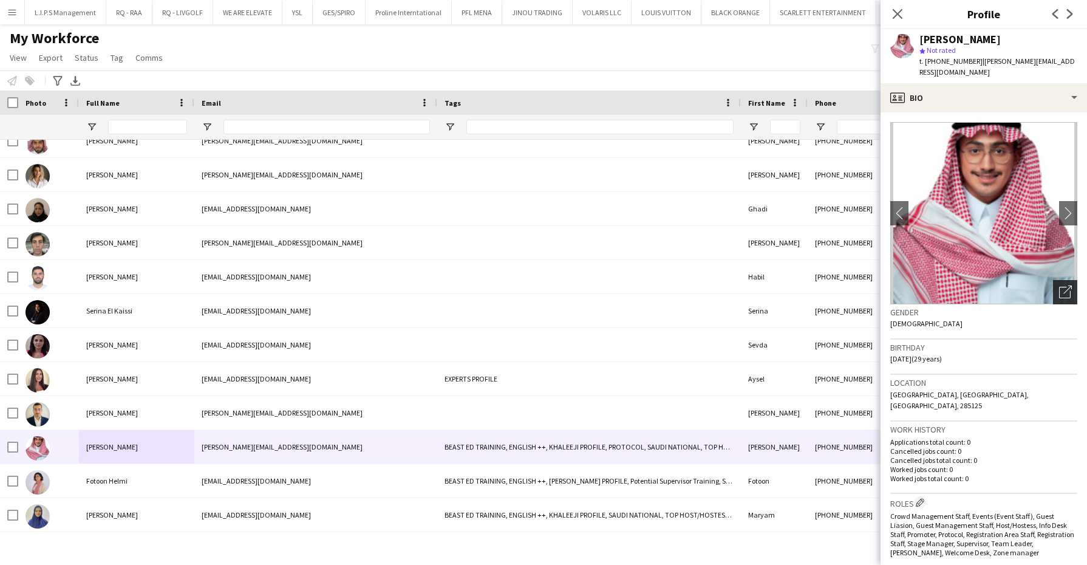
click at [1053, 280] on div "Open photos pop-in" at bounding box center [1065, 292] width 24 height 24
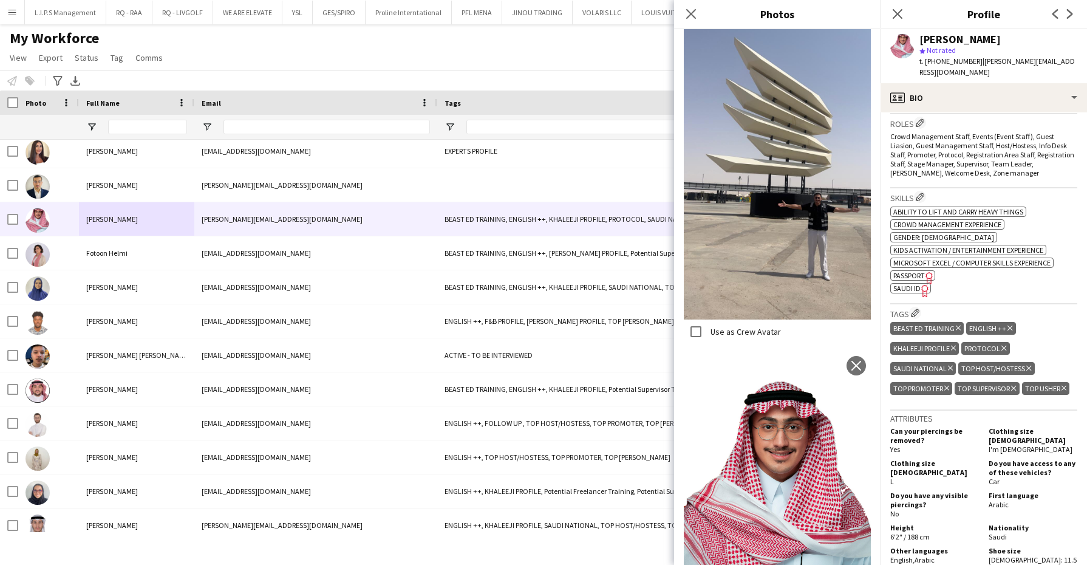
scroll to position [1143, 0]
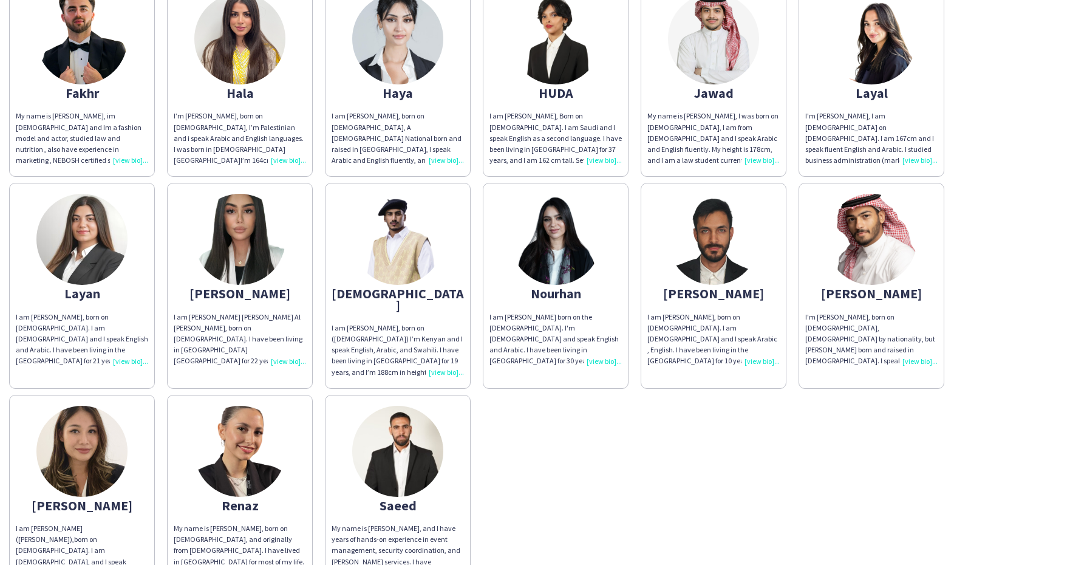
scroll to position [304, 0]
click at [402, 422] on img at bounding box center [397, 450] width 91 height 91
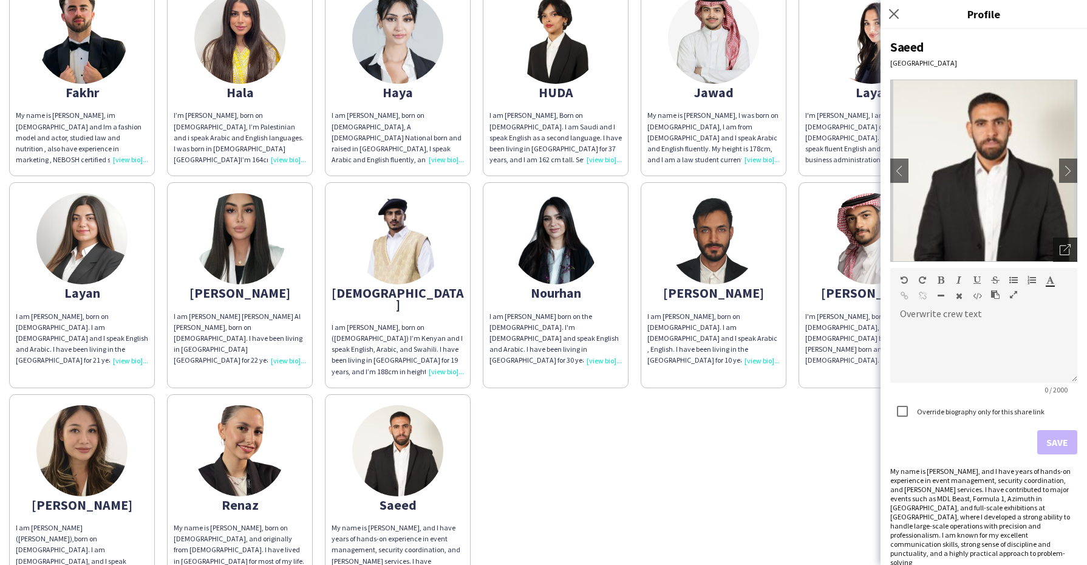
click at [1058, 247] on div "Open photos pop-in" at bounding box center [1065, 250] width 24 height 24
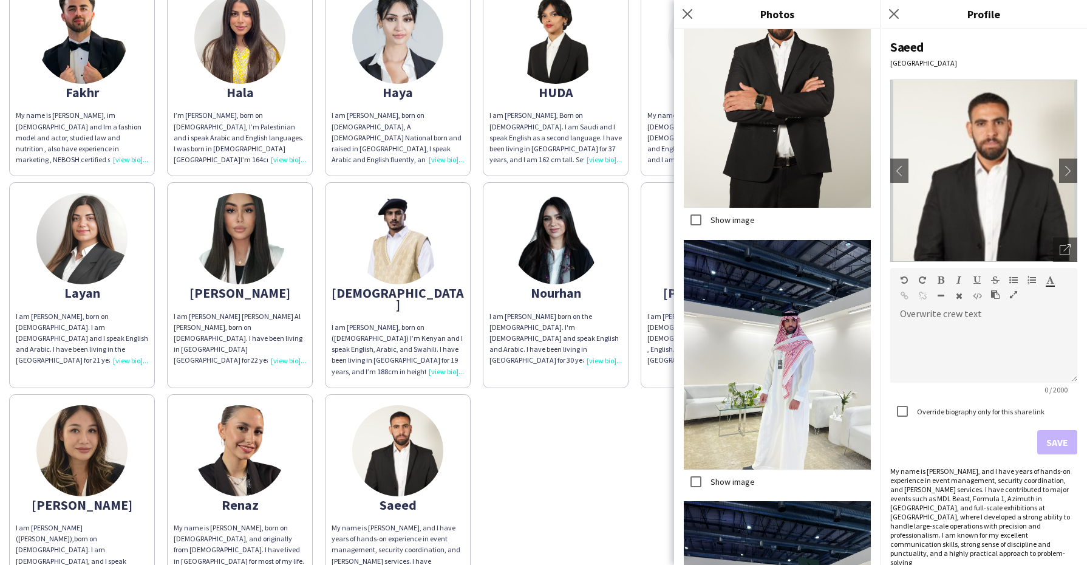
scroll to position [3134, 0]
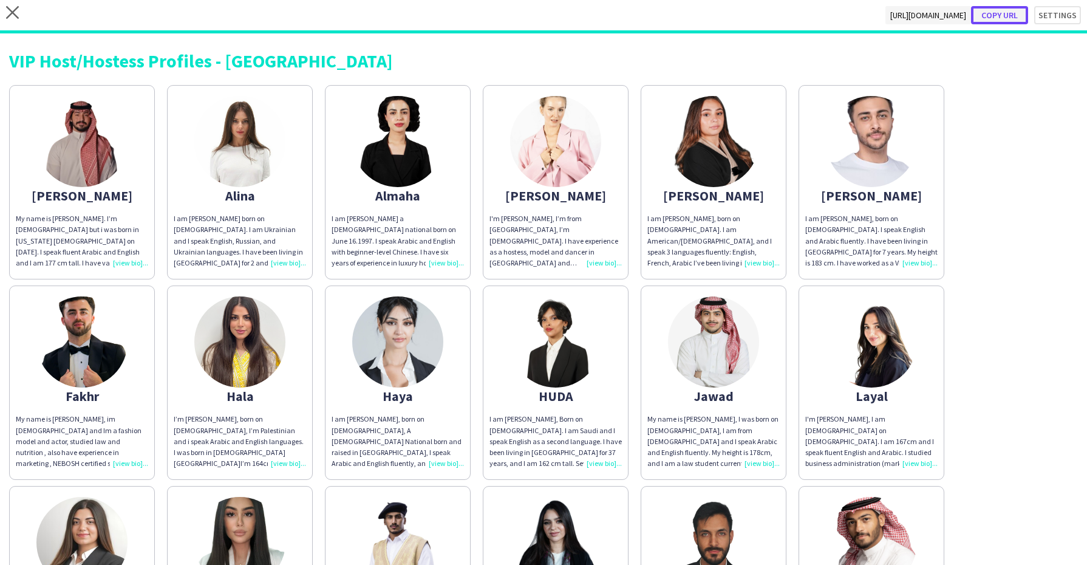
click at [1010, 13] on button "Copy url" at bounding box center [999, 15] width 57 height 18
click at [11, 5] on div "close https://admin.liveforce.co/v2/s/dc3940ad-c31a-4c85-bb56-48817cd2e0d4 Copy…" at bounding box center [543, 16] width 1087 height 33
click at [13, 16] on icon "close" at bounding box center [12, 12] width 13 height 13
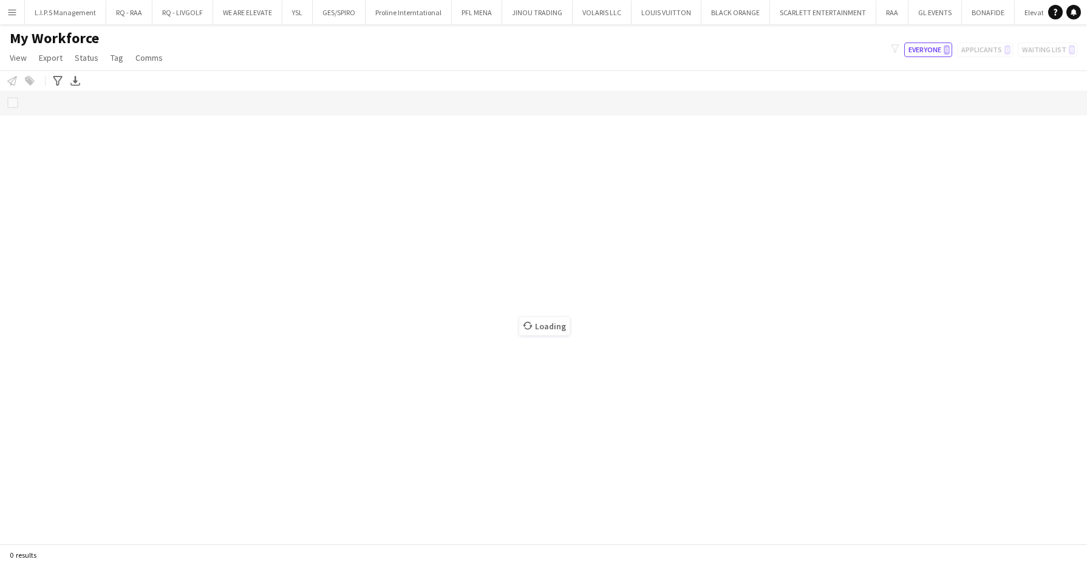
click at [103, 61] on app-page-menu "View Views Default view Basic Export View Full Name TAGS Test New view Update v…" at bounding box center [87, 58] width 175 height 23
click at [112, 63] on link "Tag" at bounding box center [117, 58] width 22 height 16
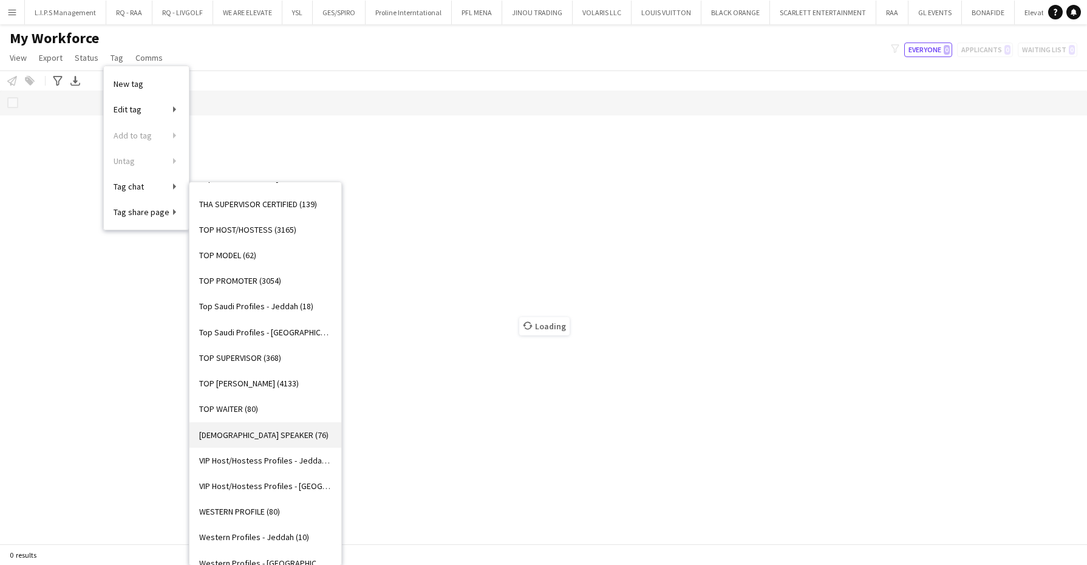
scroll to position [1139, 0]
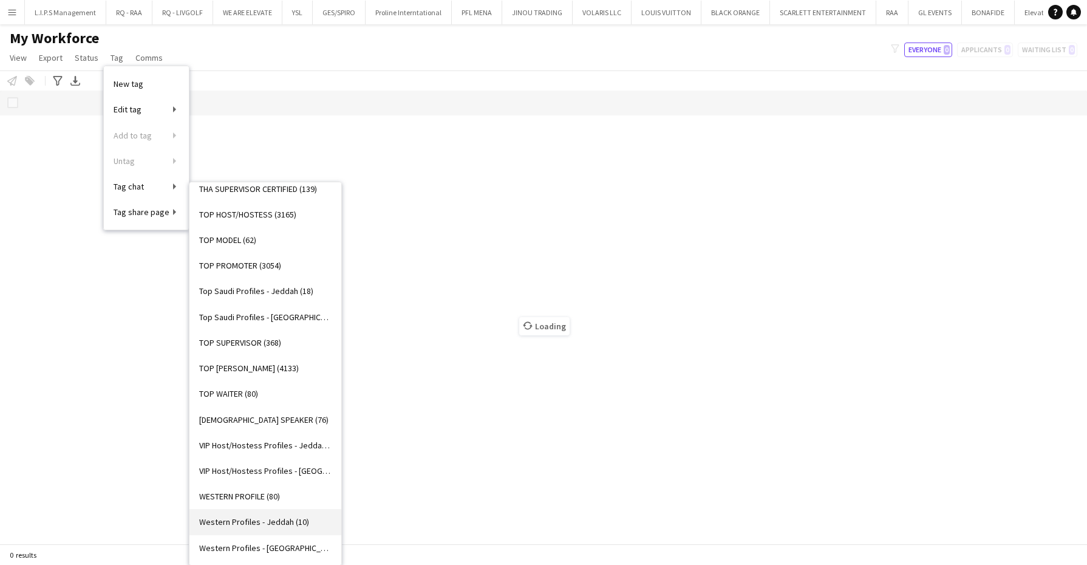
click at [281, 519] on span "Western Profiles - Jeddah (10)" at bounding box center [254, 521] width 110 height 11
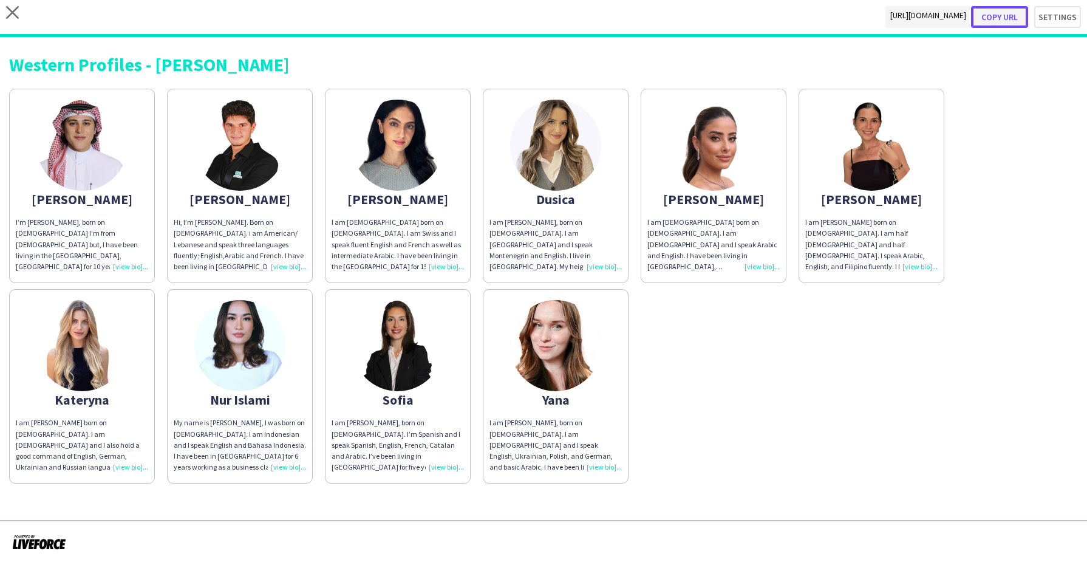
click at [996, 16] on button "Copy url" at bounding box center [999, 17] width 57 height 22
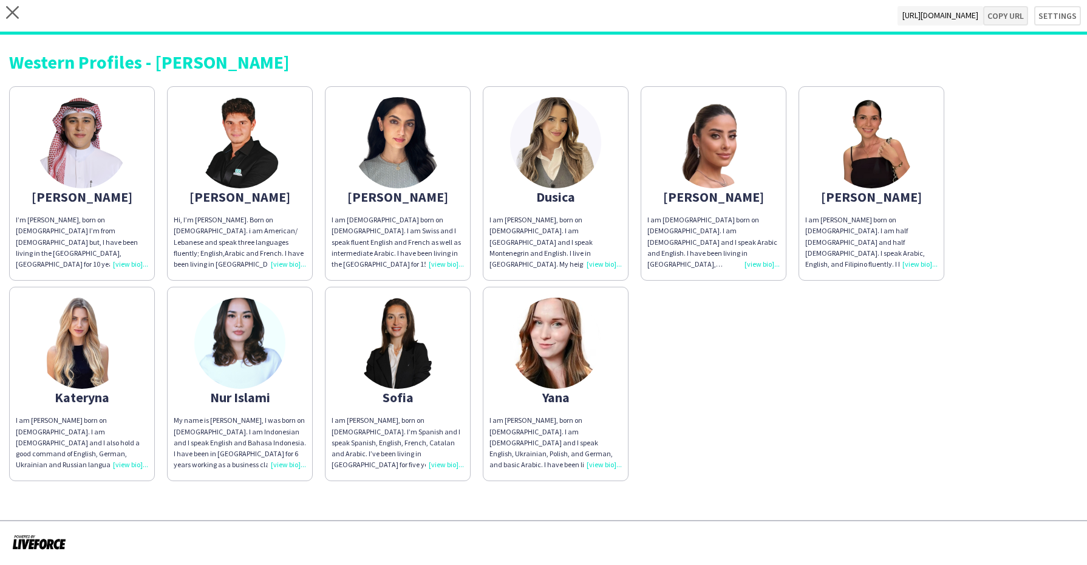
type textarea "**********"
click at [22, 16] on div "close https://admin.liveforce.co/v2/s/8e6a3ca8-df0d-4334-8291-6da04ae1ac7c Copy…" at bounding box center [543, 17] width 1087 height 35
click at [13, 14] on icon at bounding box center [12, 12] width 13 height 13
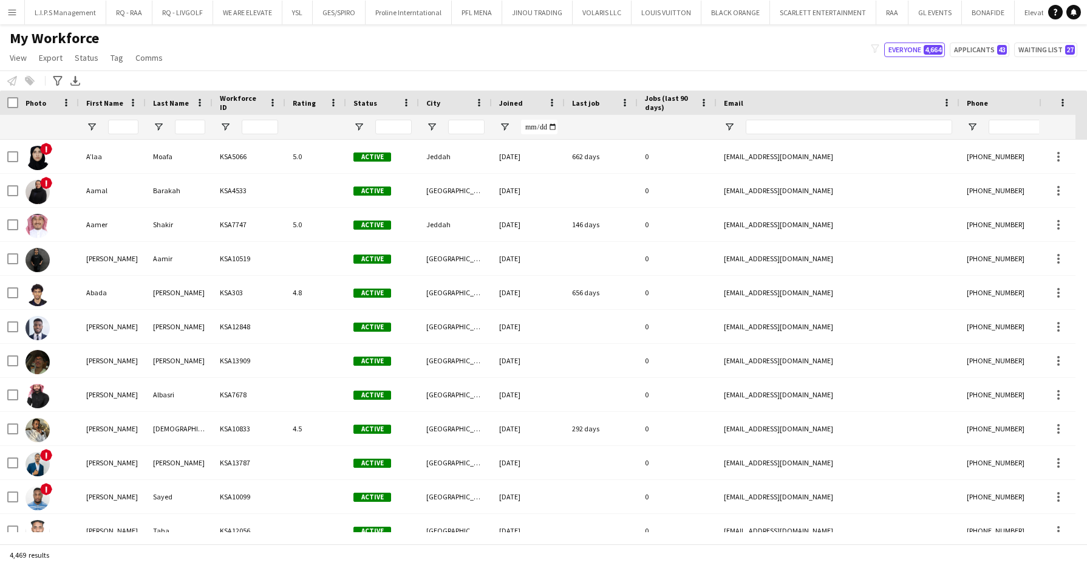
type input "**********"
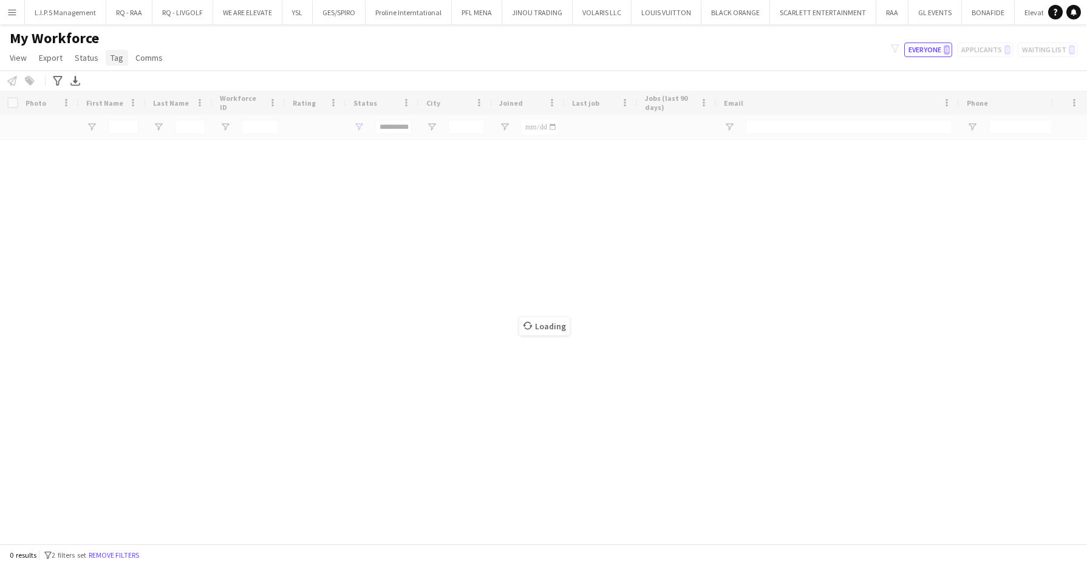
click at [122, 61] on link "Tag" at bounding box center [117, 58] width 22 height 16
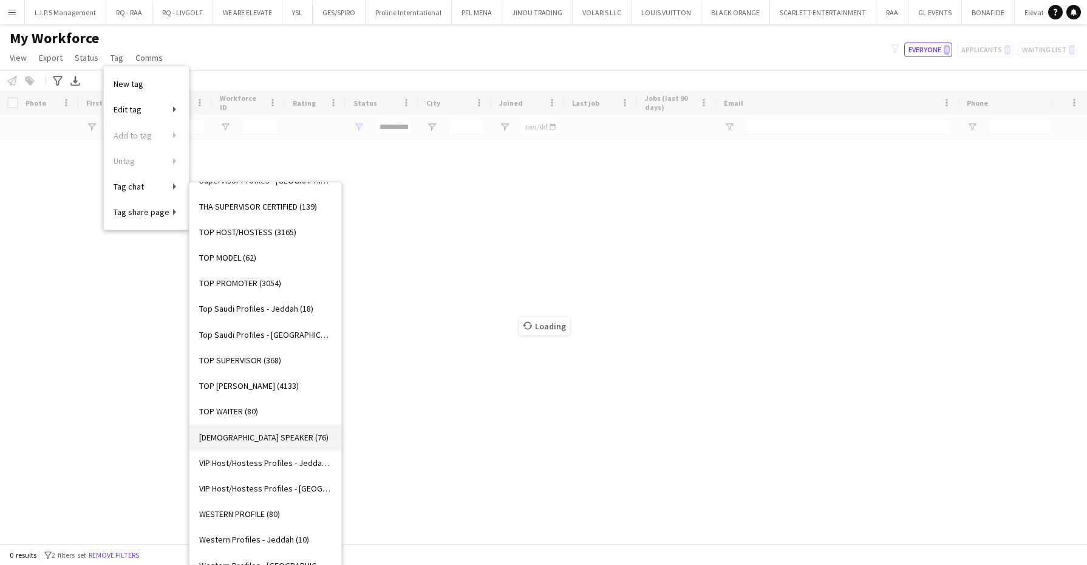
scroll to position [1139, 0]
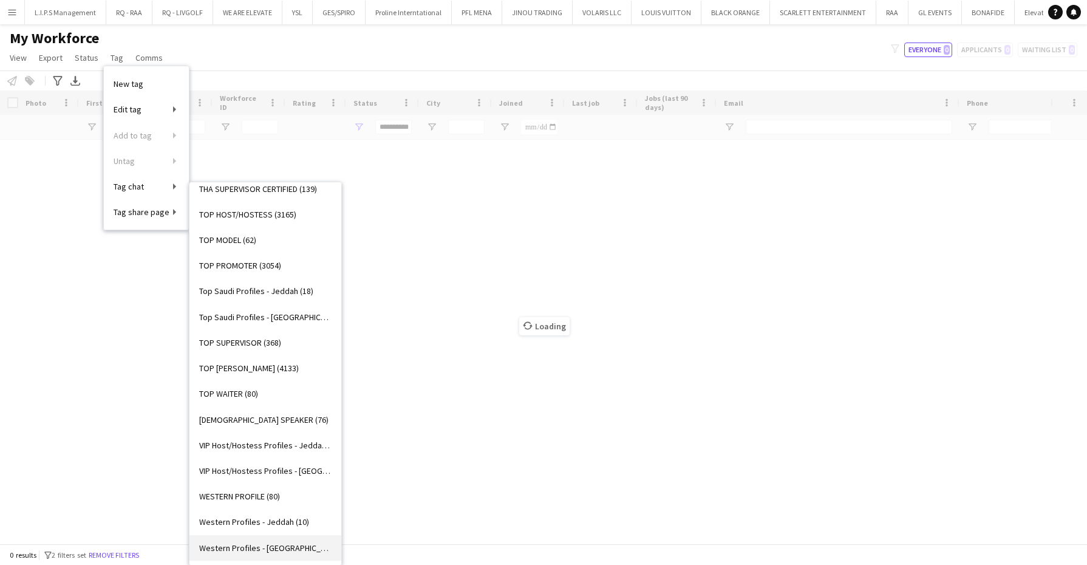
click at [279, 553] on link "Western Profiles - [GEOGRAPHIC_DATA] (17)" at bounding box center [266, 548] width 152 height 26
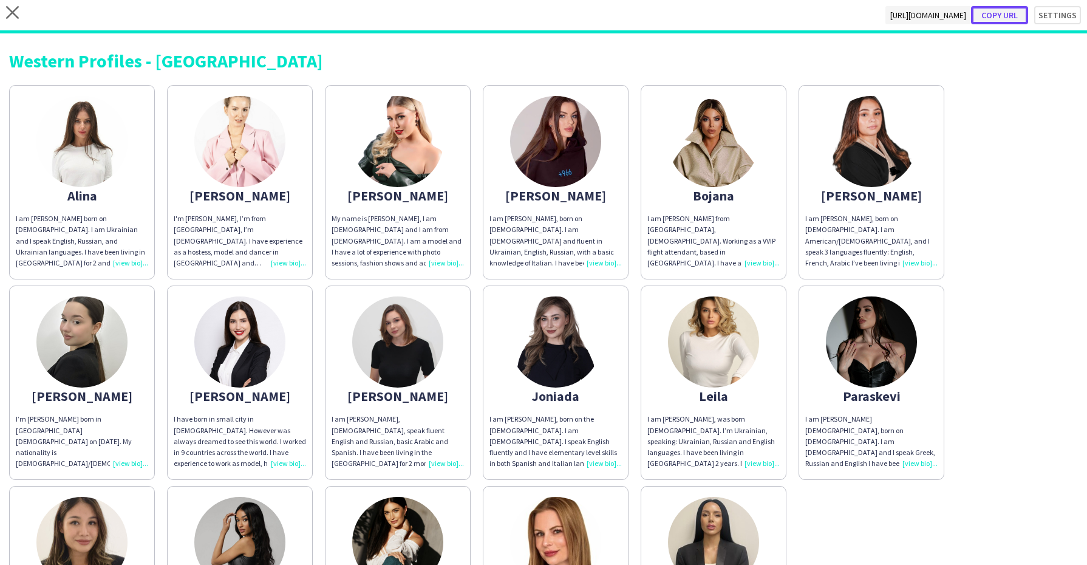
click at [997, 11] on button "Copy url" at bounding box center [999, 15] width 57 height 18
type textarea "**********"
click at [16, 13] on icon "close" at bounding box center [12, 12] width 13 height 13
